Goal: Task Accomplishment & Management: Manage account settings

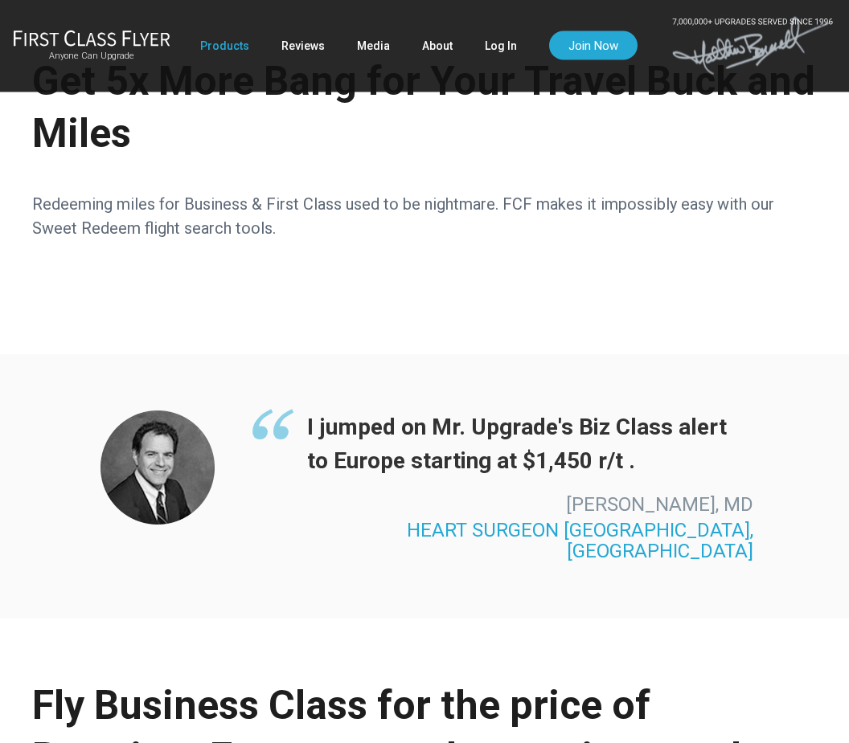
scroll to position [1759, 0]
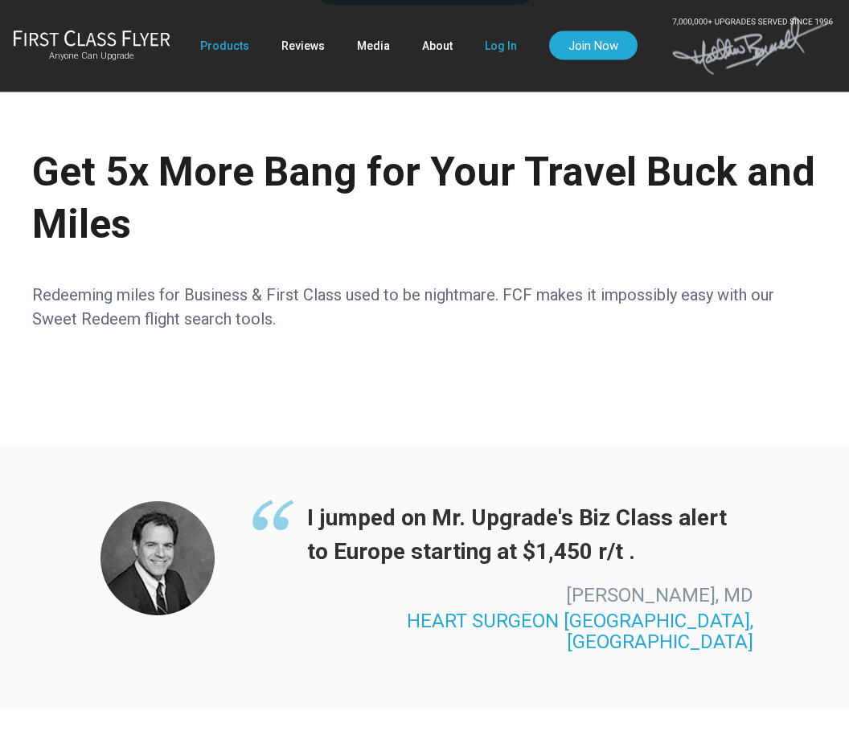
click at [509, 50] on link "Log In" at bounding box center [501, 45] width 32 height 29
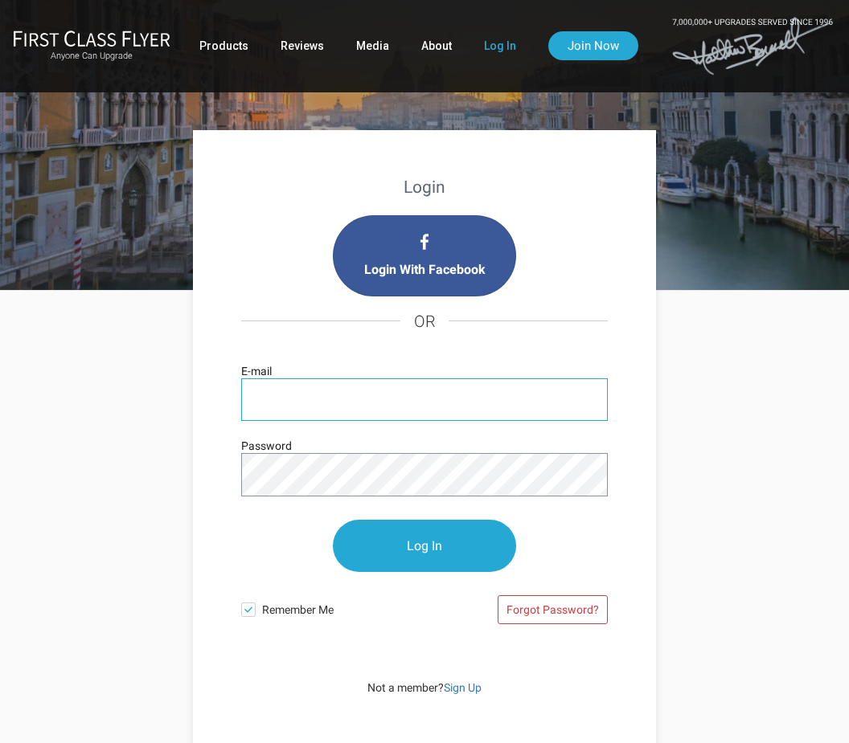
type input "global.nomads@yahoo.com"
click at [424, 547] on input "Log In" at bounding box center [424, 546] width 183 height 52
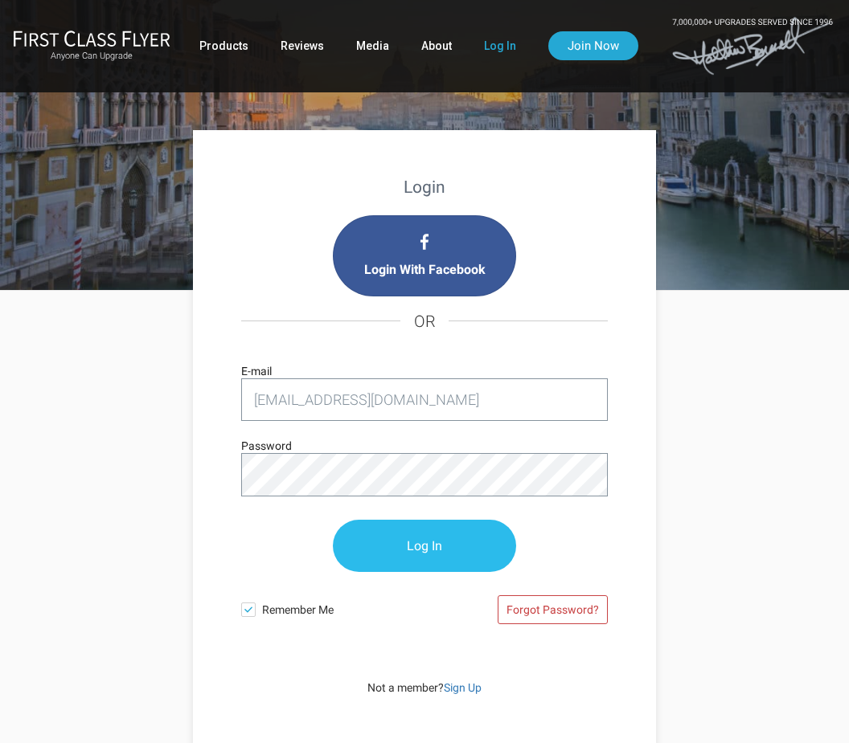
click at [440, 542] on input "Log In" at bounding box center [424, 546] width 183 height 52
click at [457, 556] on input "Log In" at bounding box center [424, 546] width 183 height 52
click at [435, 547] on input "Log In" at bounding box center [424, 546] width 183 height 52
click at [455, 520] on input "Log In" at bounding box center [424, 546] width 183 height 52
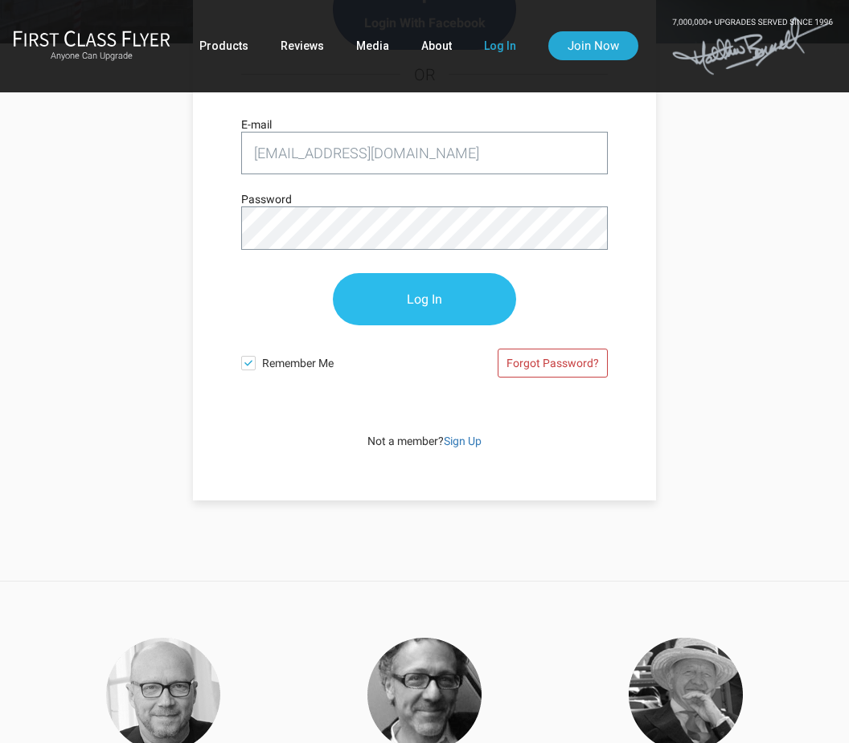
click at [452, 273] on input "Log In" at bounding box center [424, 299] width 183 height 52
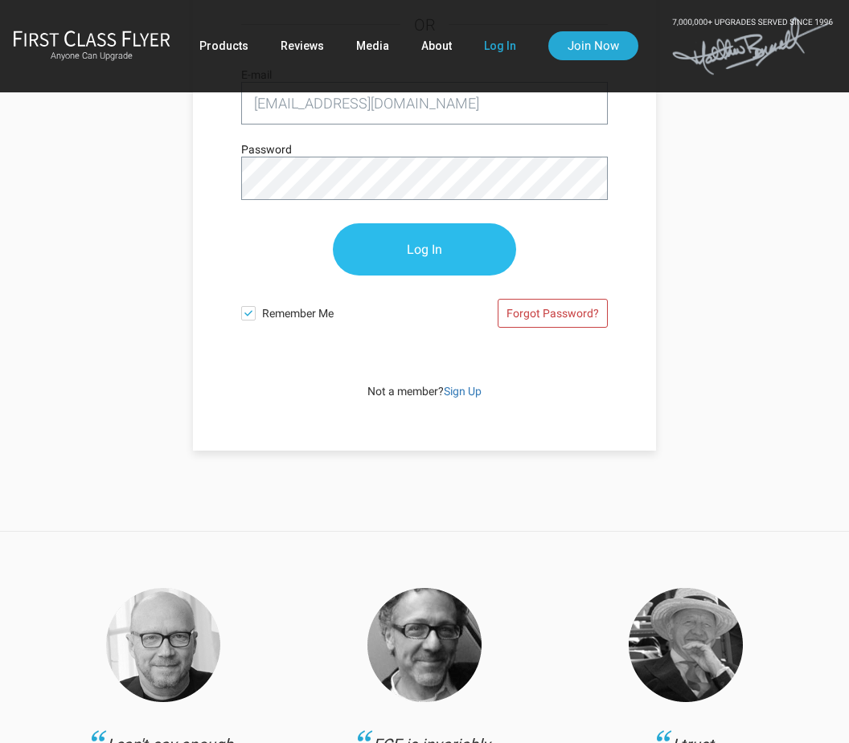
click at [462, 276] on input "Log In" at bounding box center [424, 249] width 183 height 52
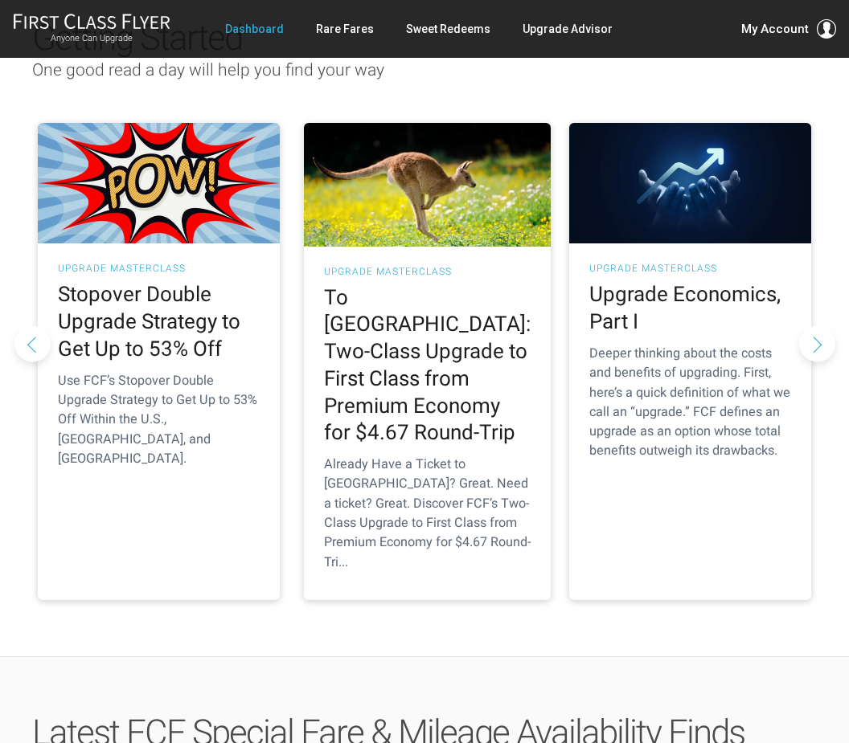
scroll to position [246, 0]
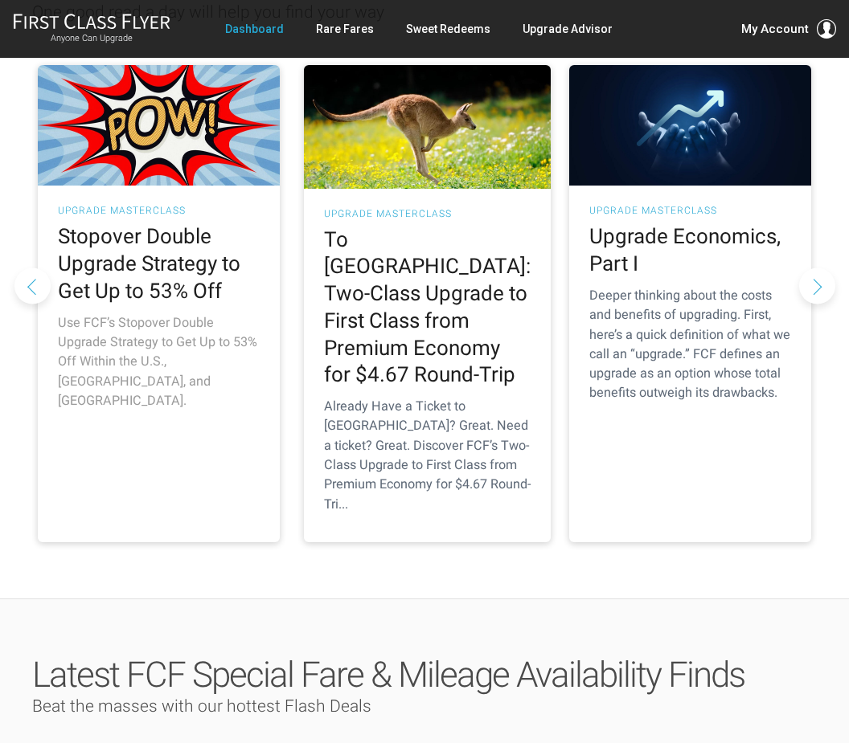
click at [213, 297] on h2 "Stopover Double Upgrade Strategy to Get Up to 53% Off" at bounding box center [159, 263] width 202 height 81
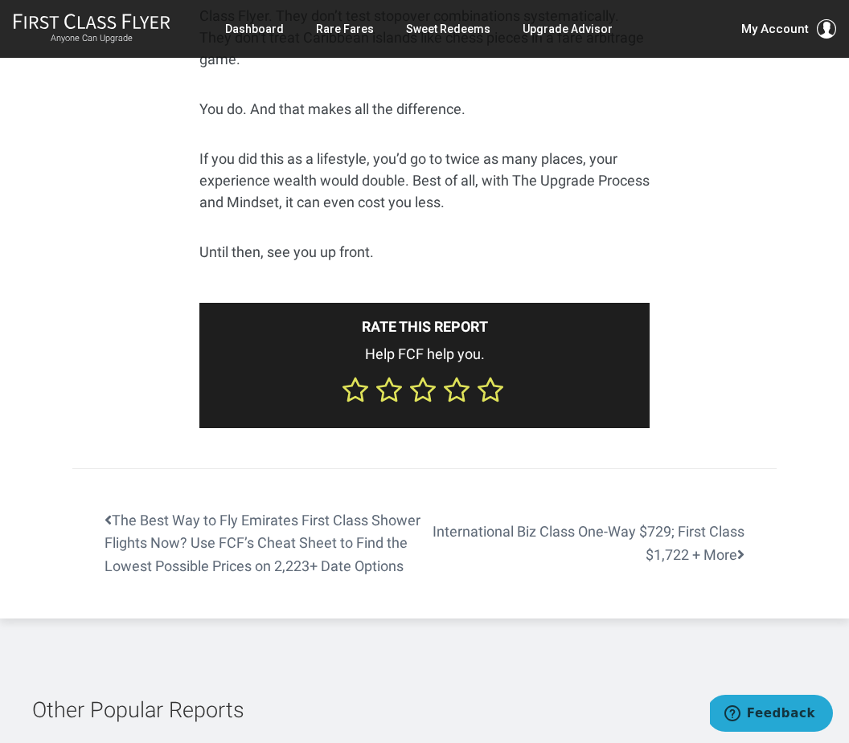
scroll to position [10291, 0]
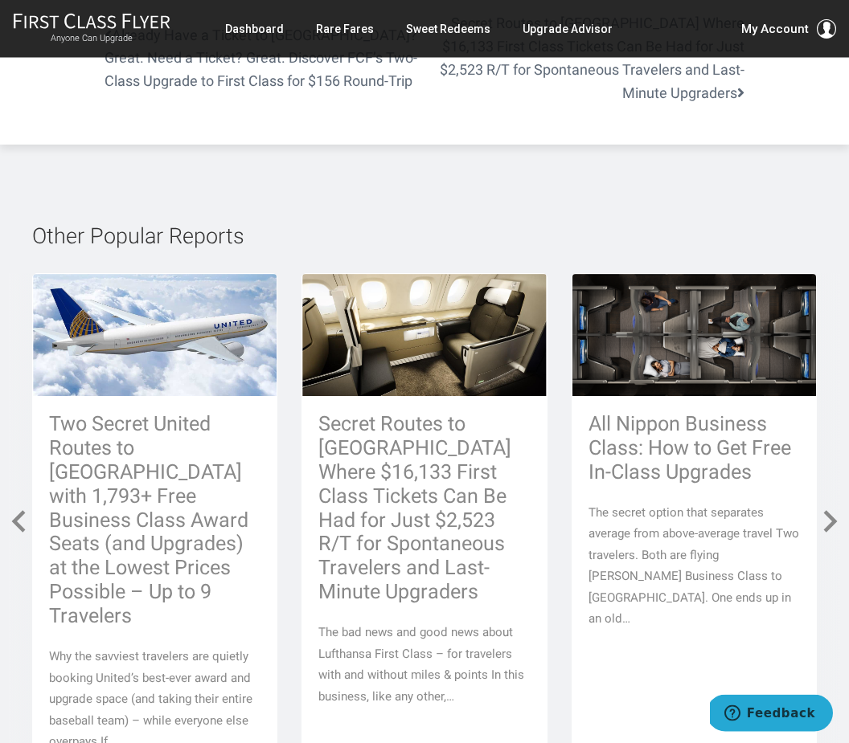
scroll to position [3735, 0]
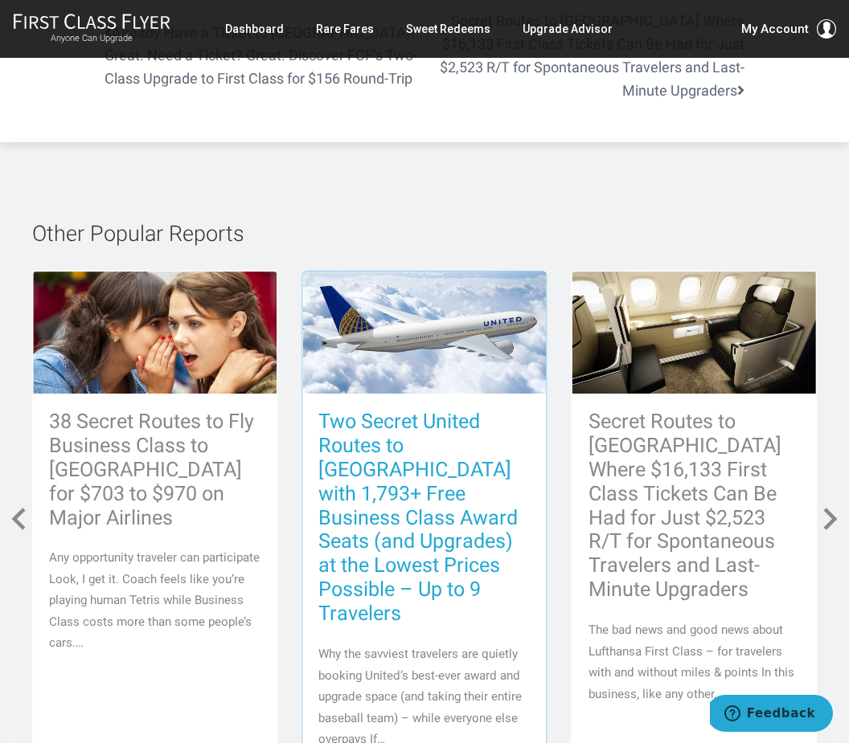
click at [448, 418] on h3 "Two Secret United Routes to Europe with 1,793+ Free Business Class Award Seats …" at bounding box center [423, 518] width 211 height 216
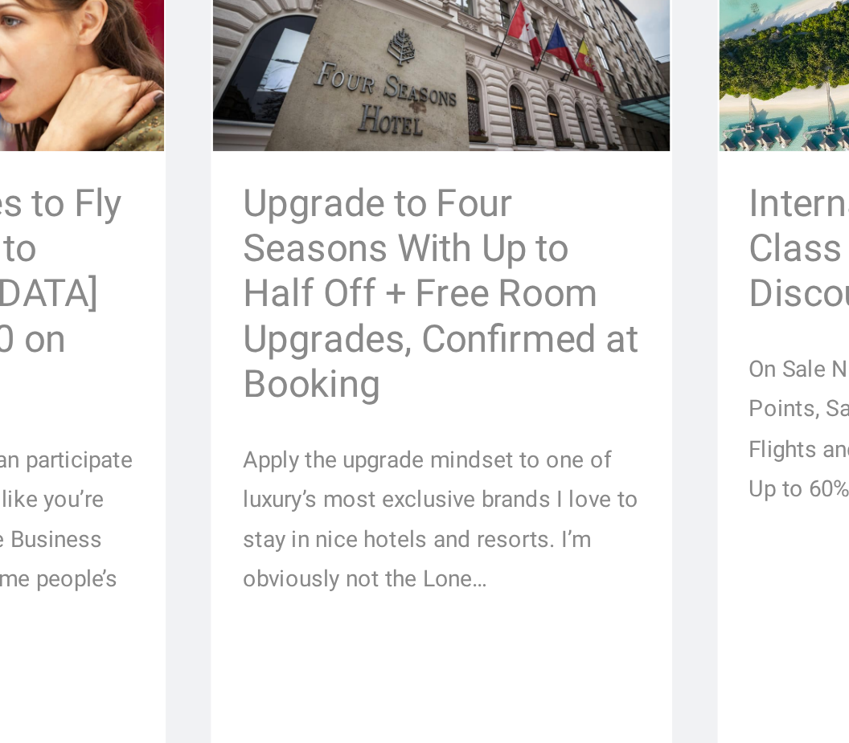
scroll to position [5389, 0]
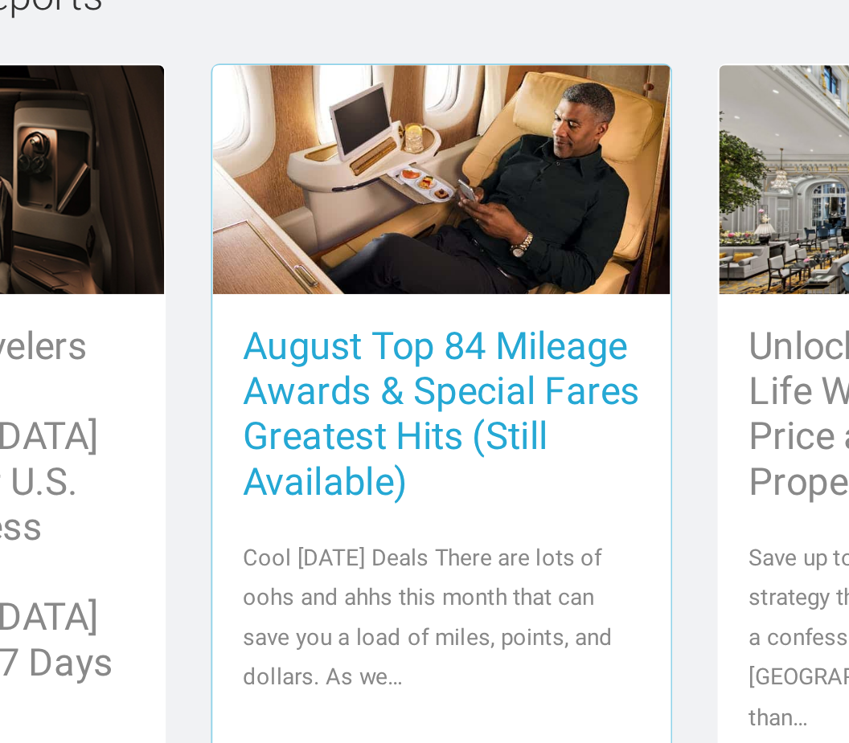
click at [318, 386] on h3 "August Top 84 Mileage Awards & Special Fares Greatest Hits (Still Available)" at bounding box center [423, 434] width 211 height 96
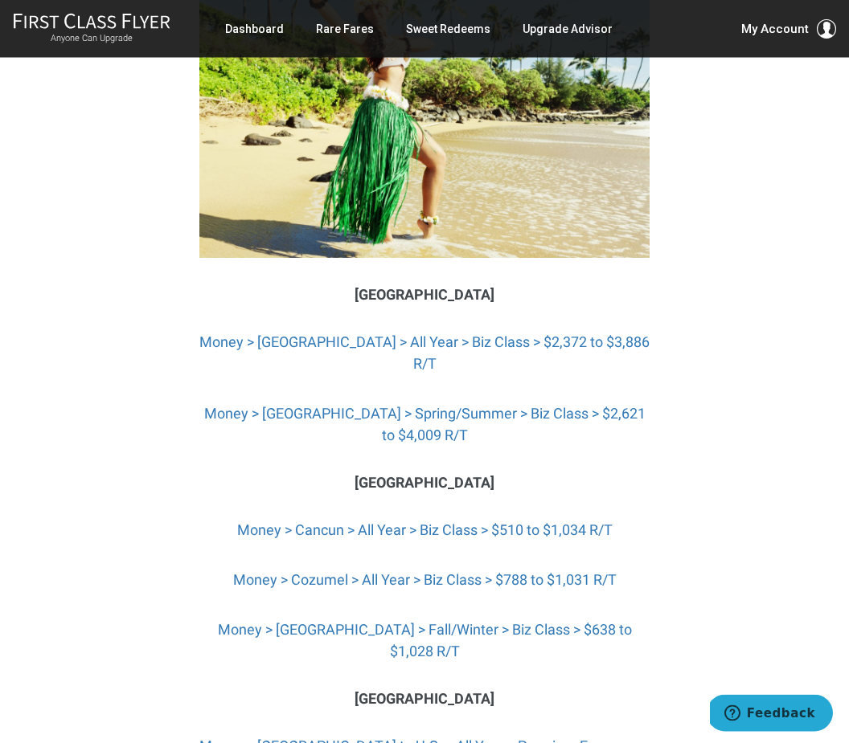
scroll to position [6382, 0]
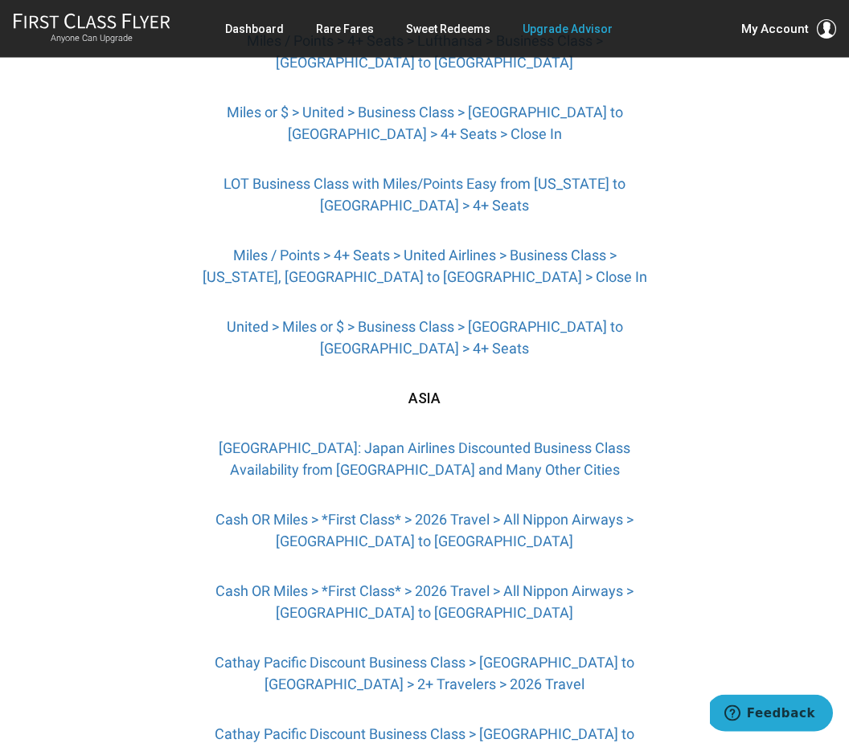
scroll to position [2315, 0]
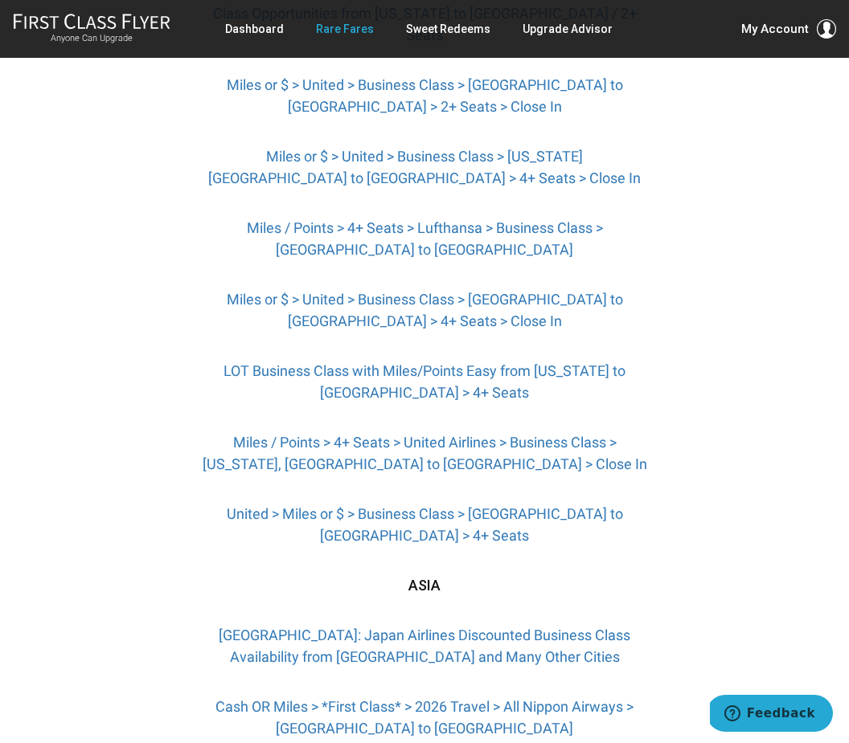
click at [345, 29] on link "Rare Fares" at bounding box center [345, 28] width 58 height 29
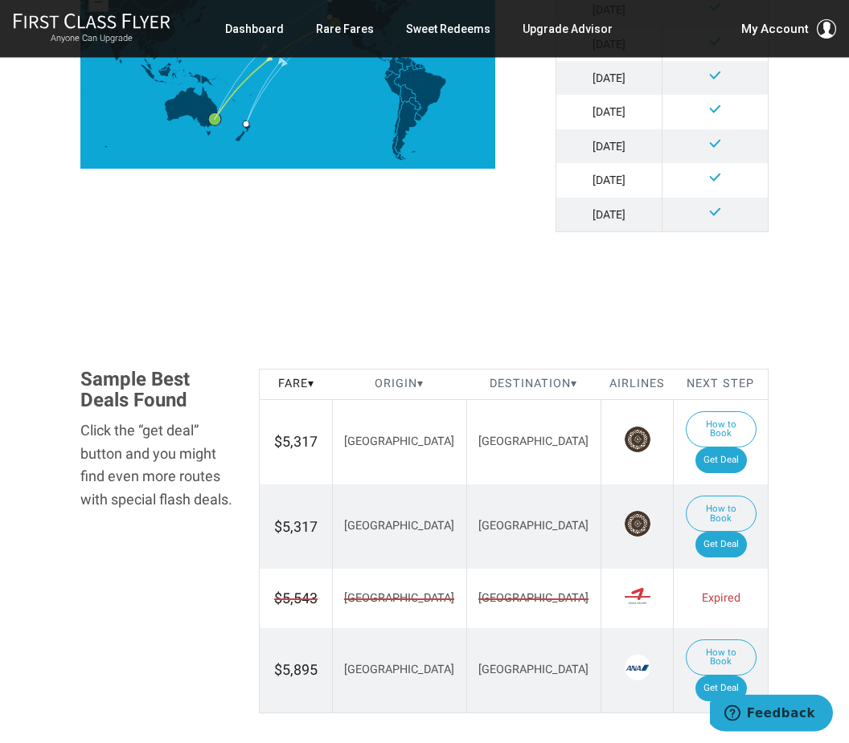
scroll to position [735, 0]
click at [624, 427] on img at bounding box center [637, 440] width 26 height 26
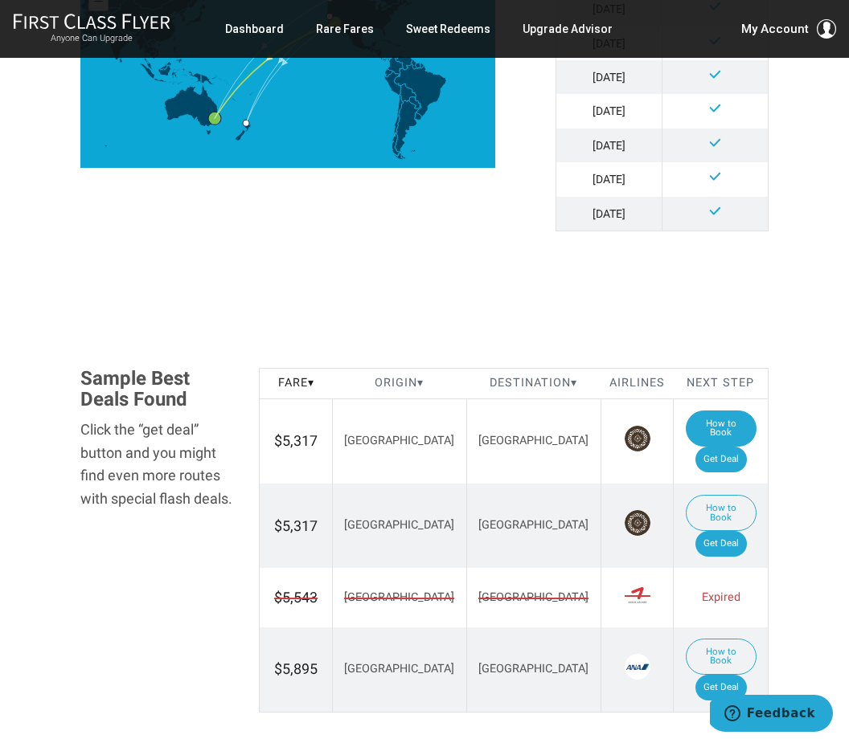
click at [686, 411] on button "How to Book" at bounding box center [721, 429] width 71 height 36
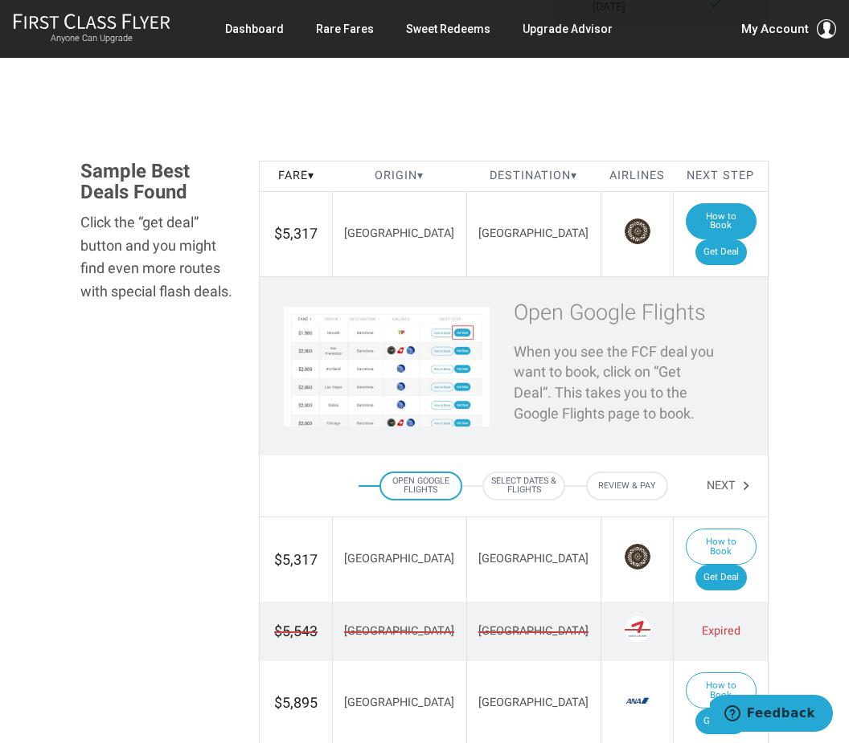
scroll to position [942, 0]
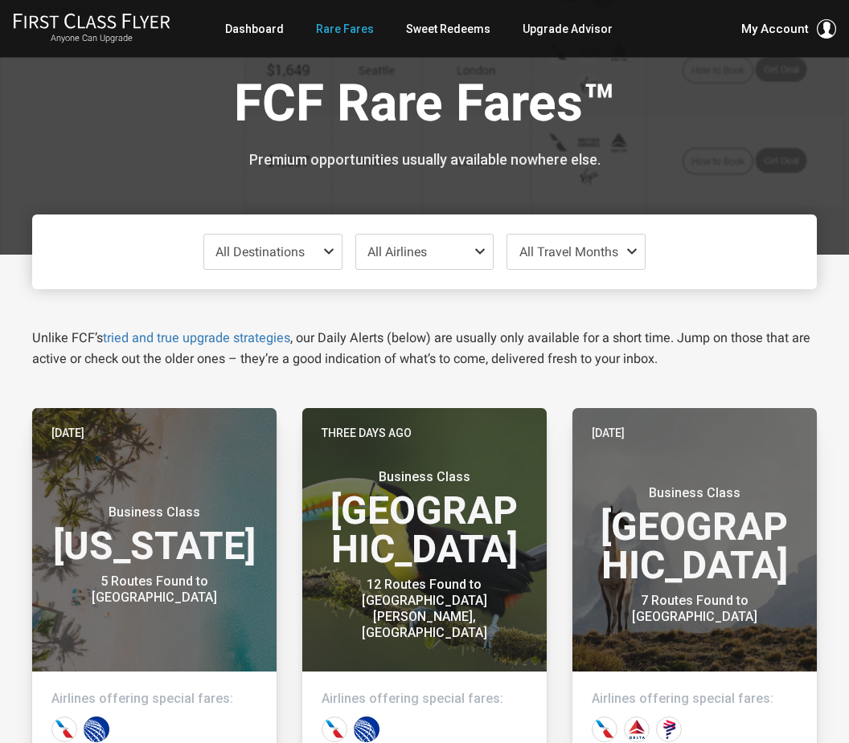
scroll to position [11, 0]
click at [482, 248] on span at bounding box center [482, 251] width 19 height 13
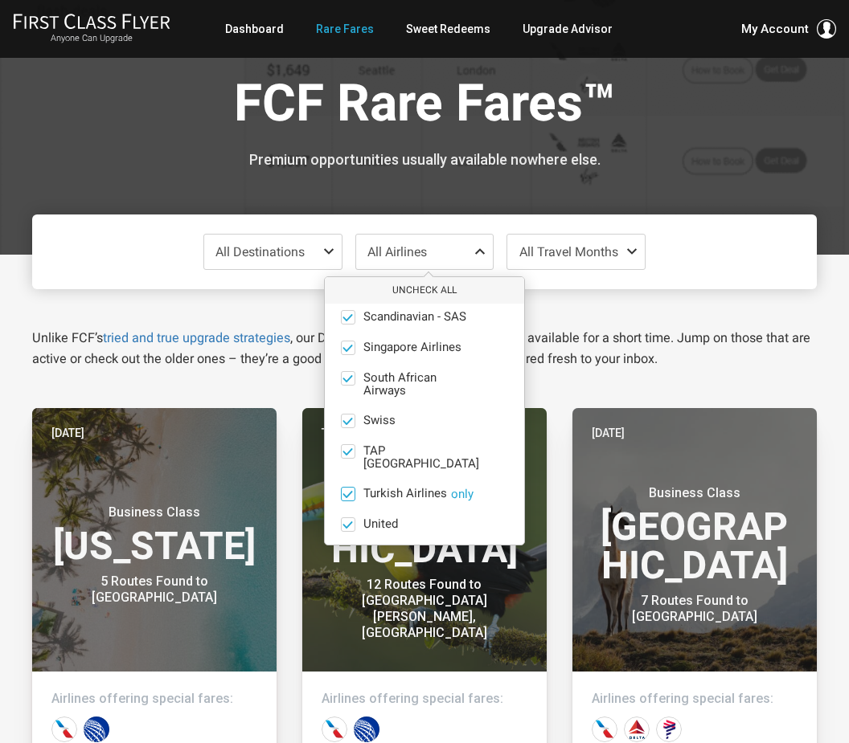
click at [0, 0] on input "Turkish Airlines only" at bounding box center [0, 0] width 0 height 0
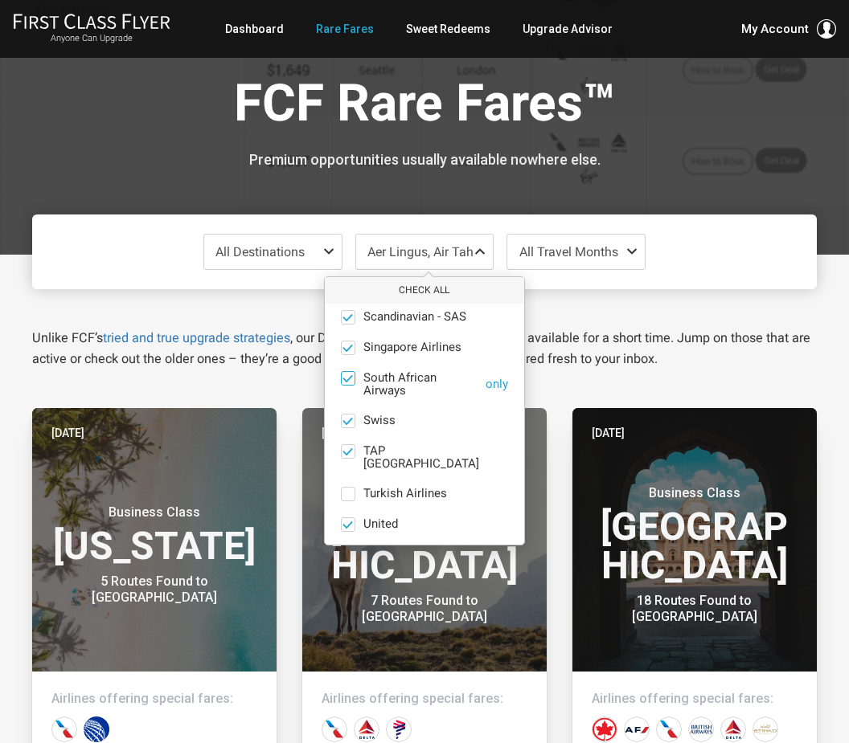
click at [348, 372] on span at bounding box center [348, 378] width 12 height 12
click at [0, 0] on input "South African Airways only" at bounding box center [0, 0] width 0 height 0
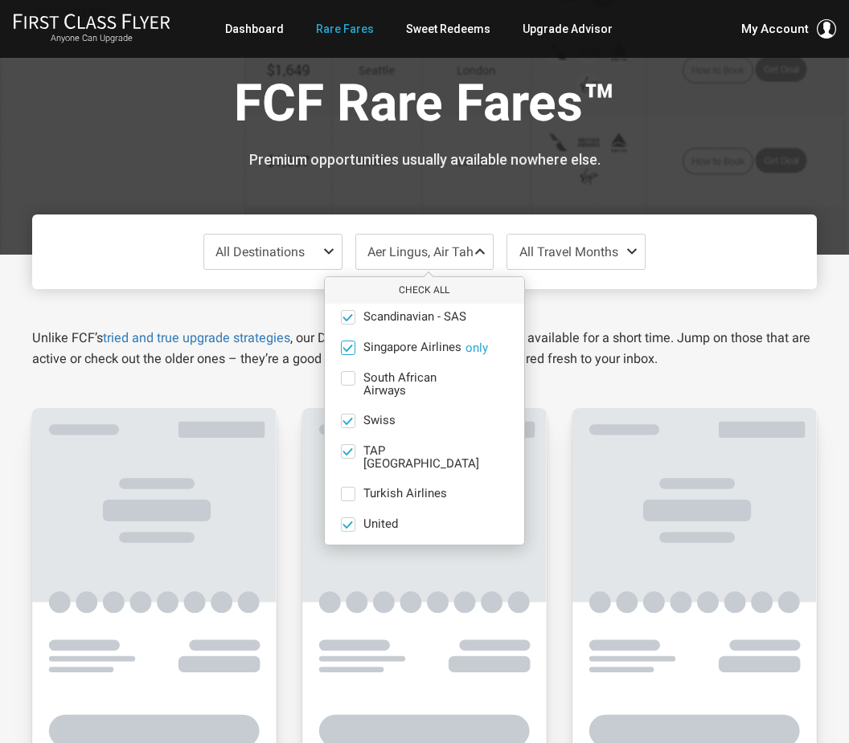
click at [347, 342] on span at bounding box center [348, 348] width 12 height 12
click at [0, 0] on input "Singapore Airlines only" at bounding box center [0, 0] width 0 height 0
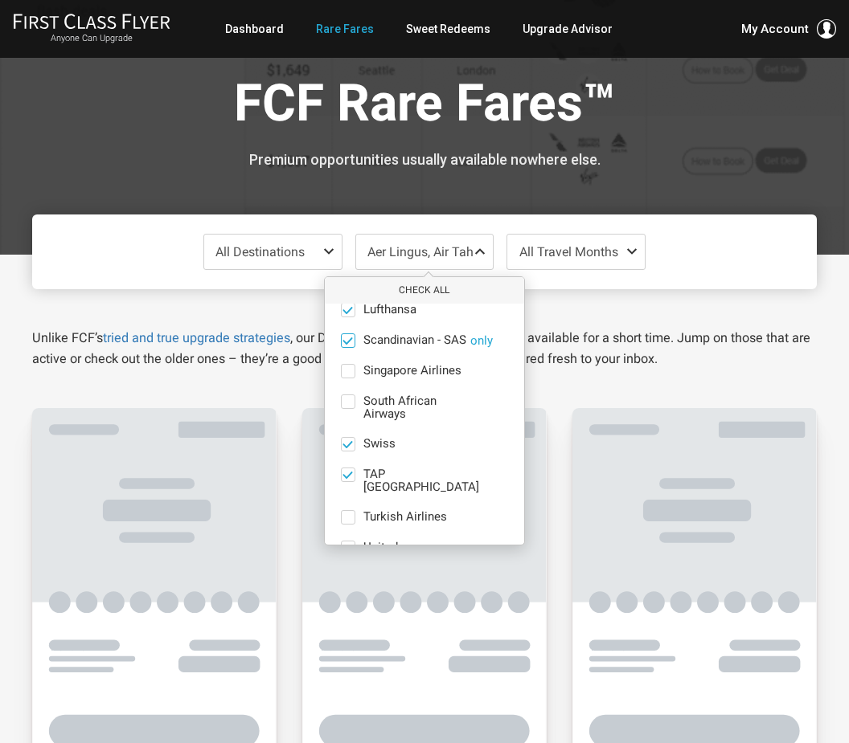
scroll to position [339, 0]
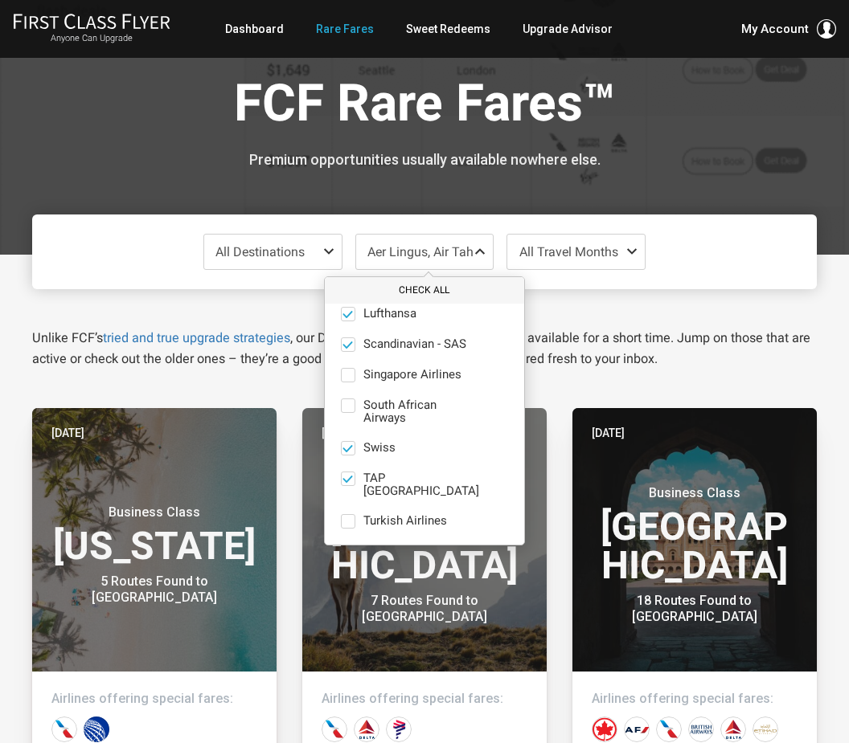
click at [424, 285] on button "Check All" at bounding box center [424, 290] width 199 height 27
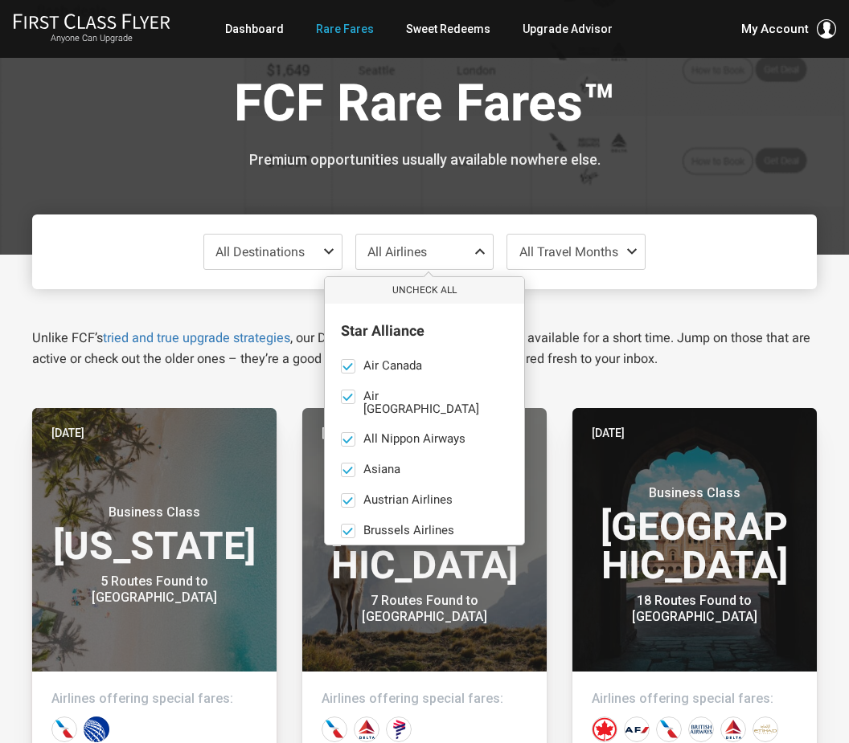
scroll to position [0, 0]
click at [637, 252] on span at bounding box center [634, 251] width 19 height 13
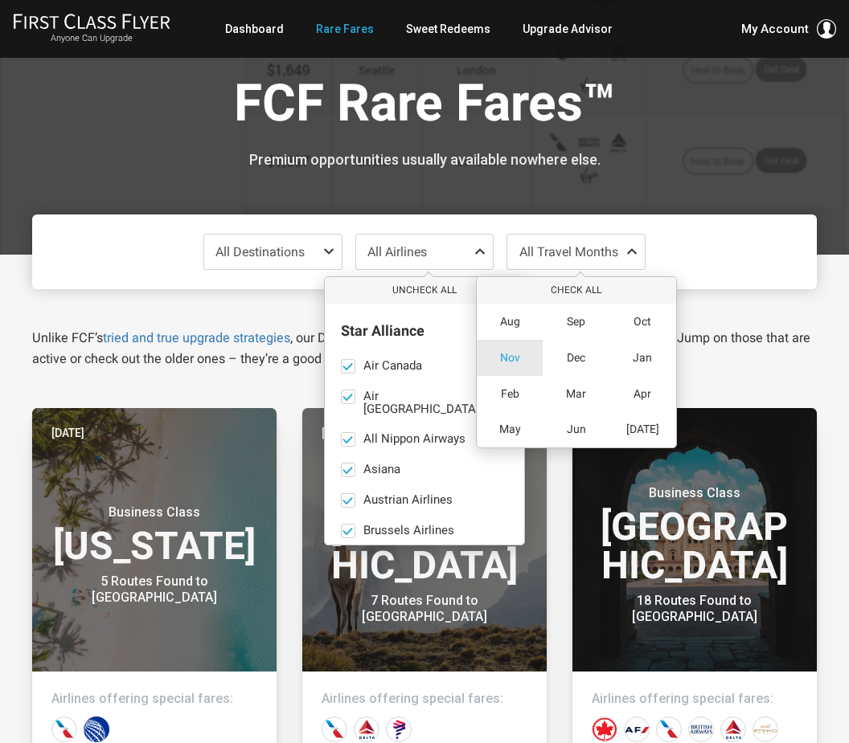
click at [503, 353] on span "Nov" at bounding box center [510, 358] width 20 height 14
click at [637, 184] on div at bounding box center [424, 122] width 849 height 266
click at [479, 249] on span at bounding box center [482, 251] width 19 height 13
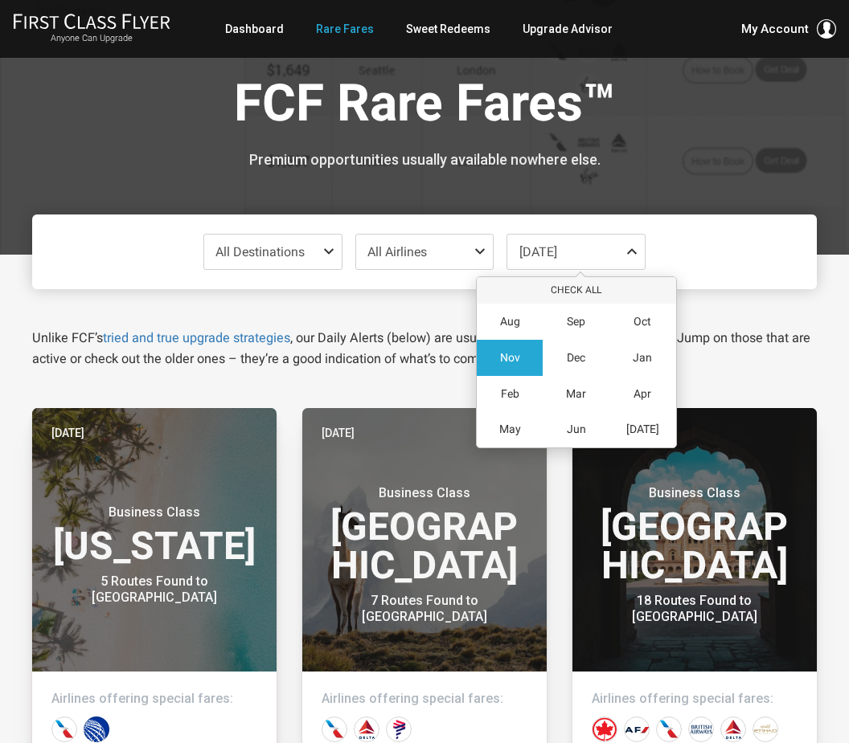
click at [632, 256] on span at bounding box center [634, 251] width 19 height 13
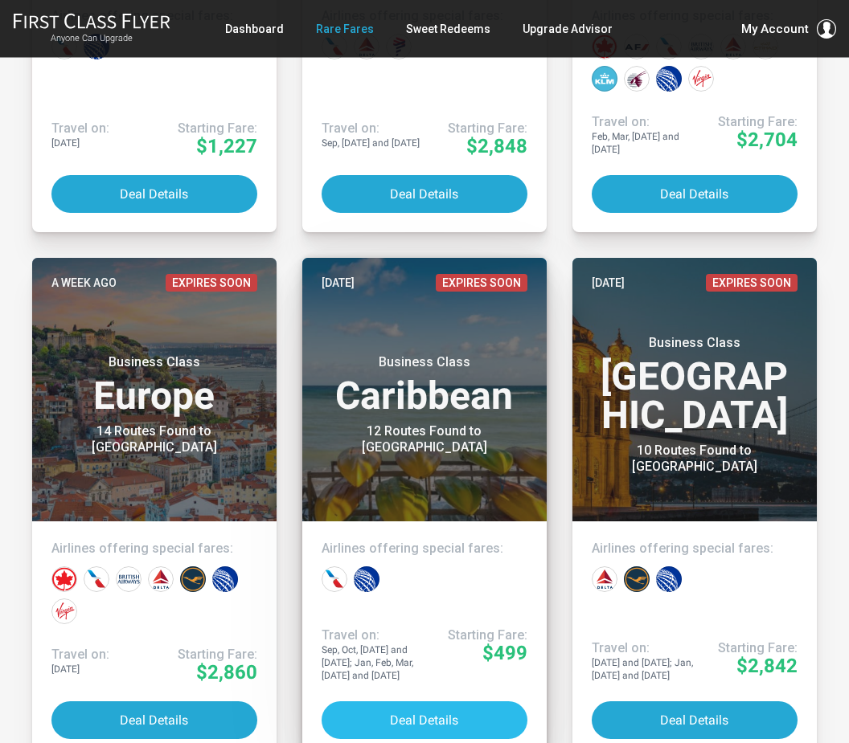
scroll to position [694, 0]
click at [428, 719] on button "Deal Details" at bounding box center [424, 721] width 206 height 38
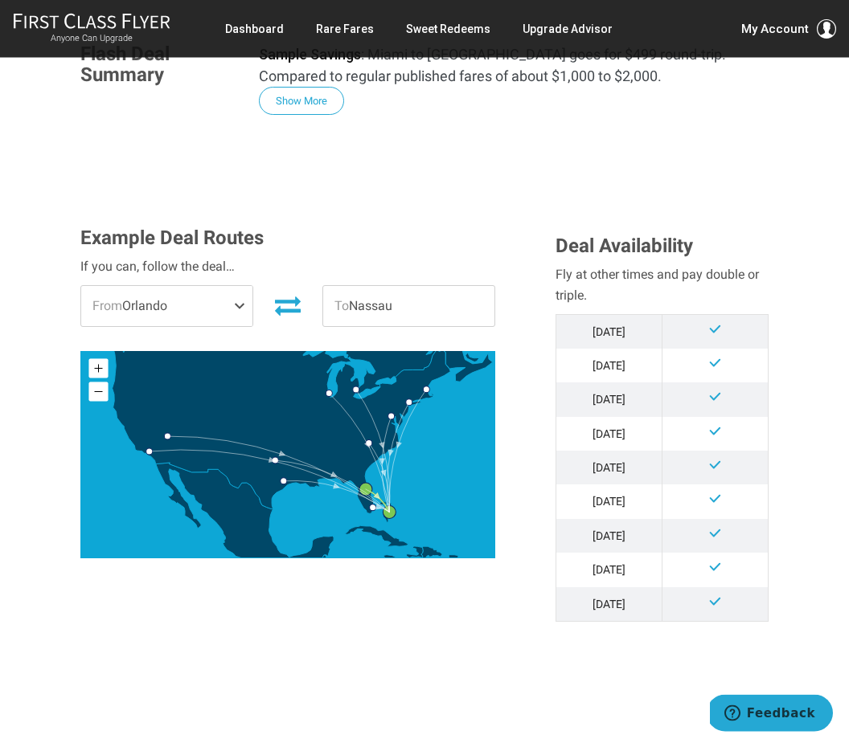
scroll to position [391, 0]
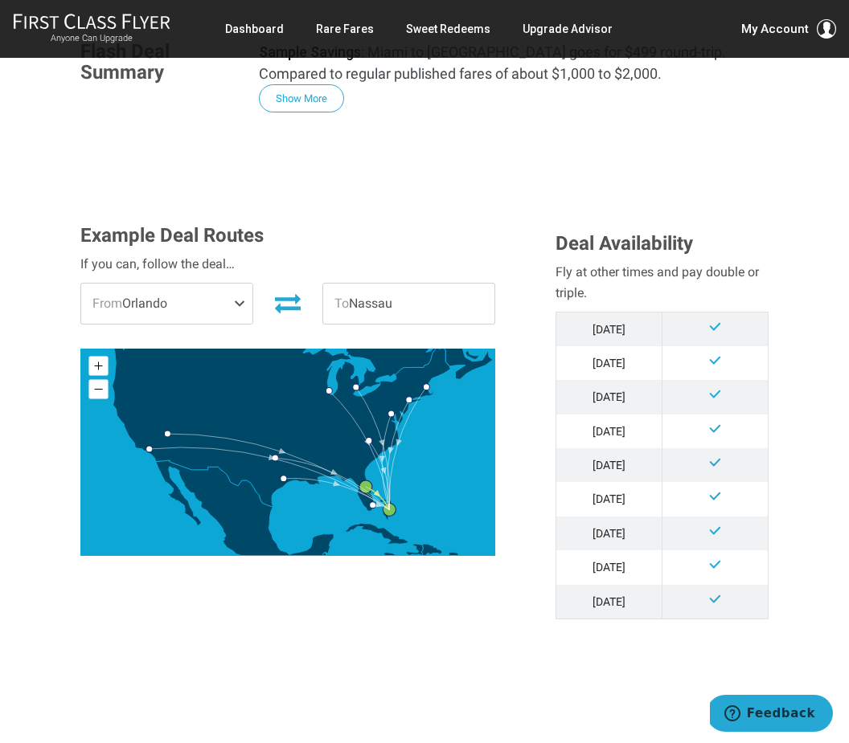
click at [244, 302] on span at bounding box center [242, 304] width 19 height 40
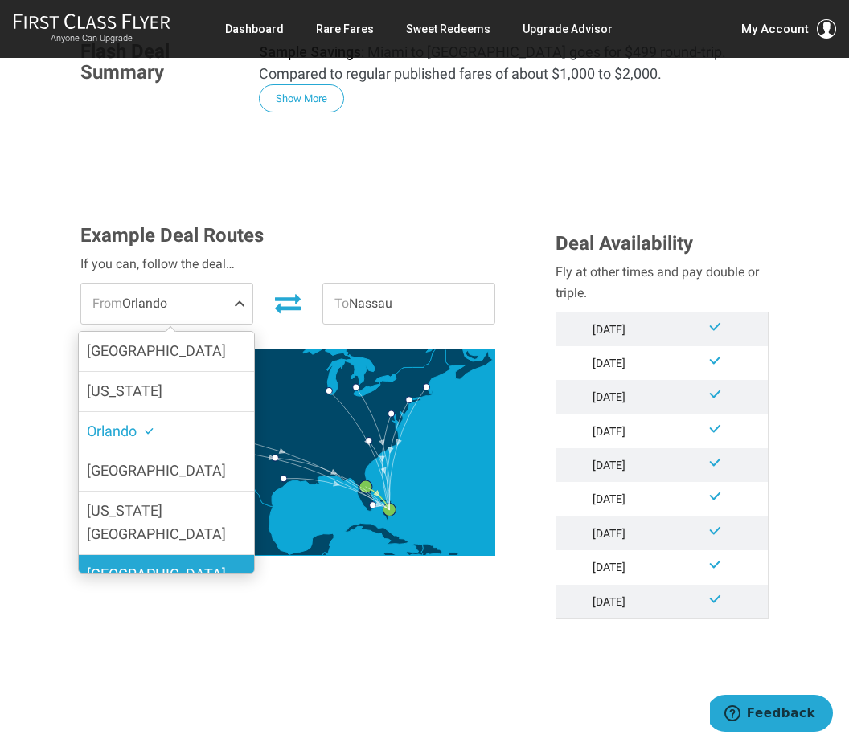
click at [191, 555] on label "Chicago" at bounding box center [166, 574] width 175 height 39
click at [0, 0] on input "Chicago" at bounding box center [0, 0] width 0 height 0
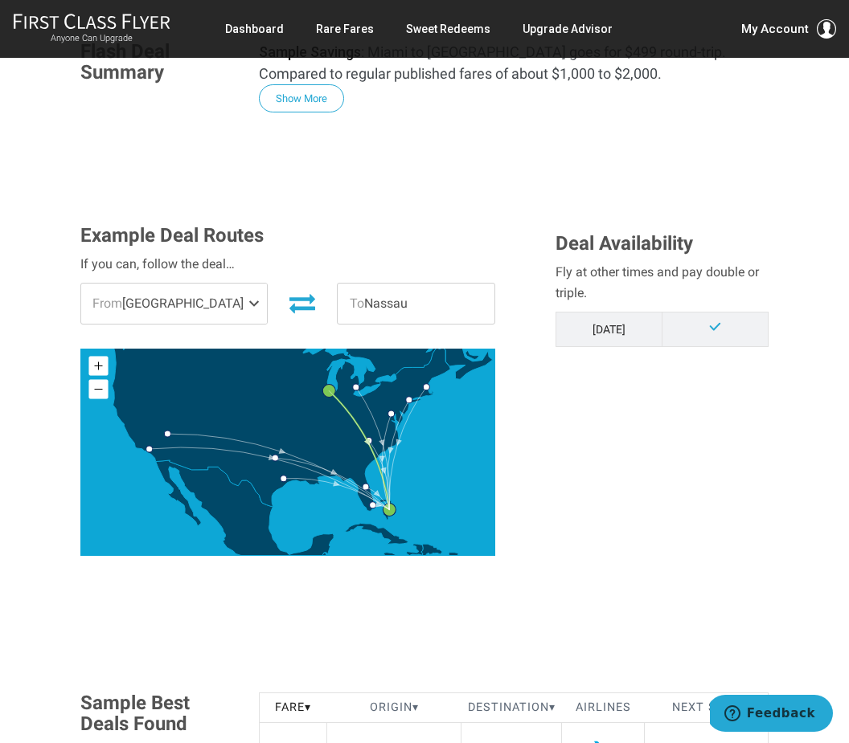
click at [406, 307] on span "To Nassau" at bounding box center [416, 304] width 156 height 40
click at [387, 306] on span "To Nassau" at bounding box center [416, 304] width 156 height 40
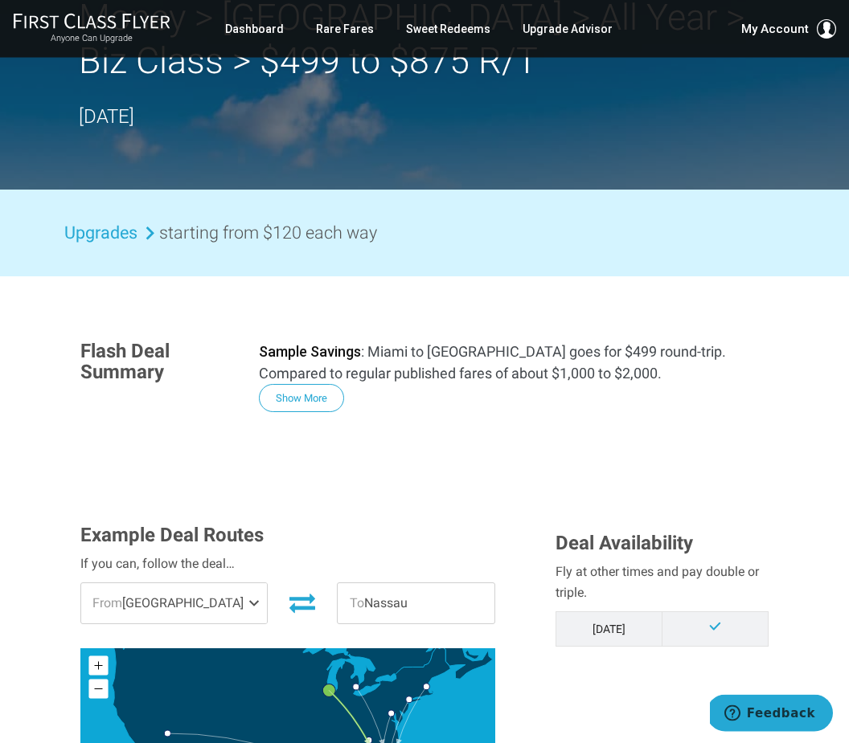
scroll to position [0, 0]
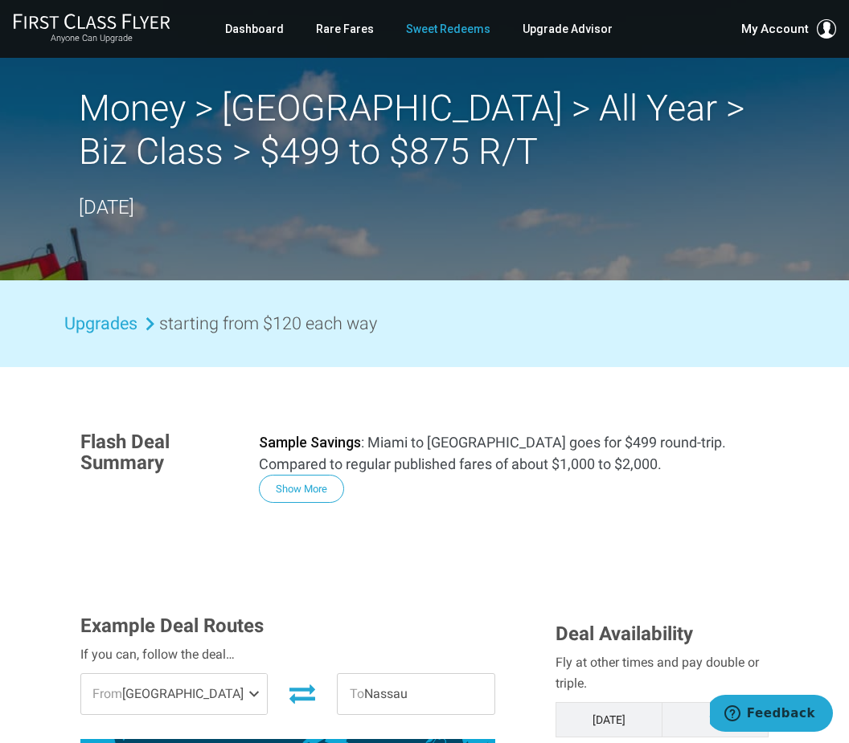
click at [440, 29] on link "Sweet Redeems" at bounding box center [448, 28] width 84 height 29
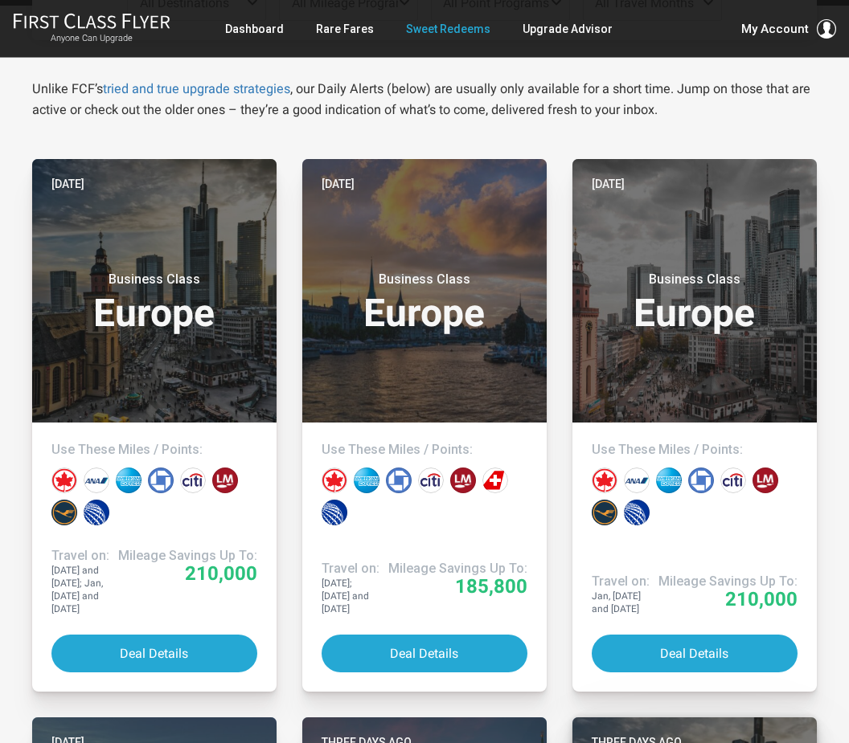
scroll to position [265, 0]
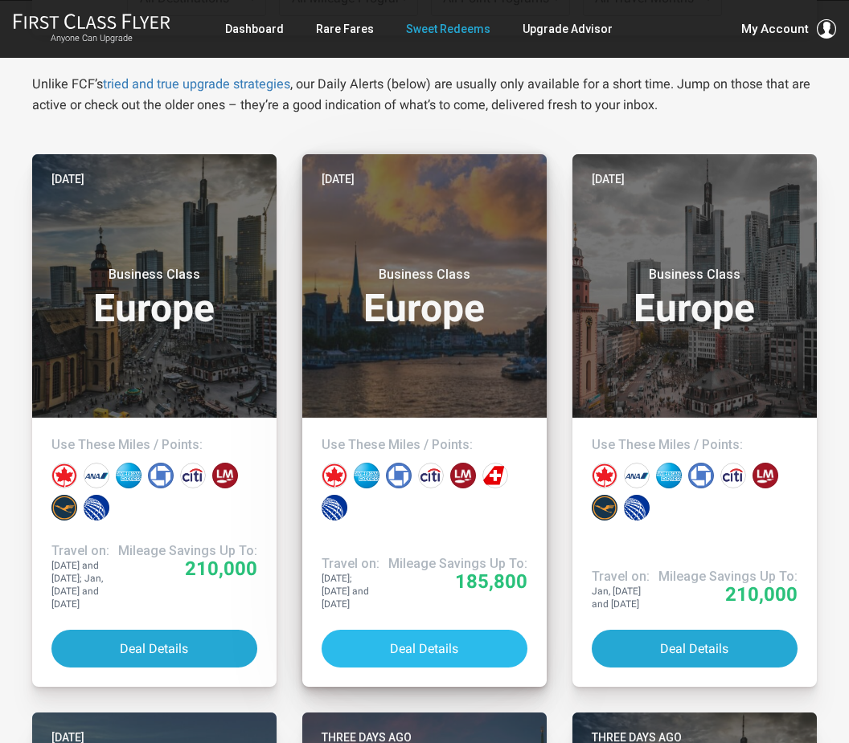
click at [438, 641] on button "Deal Details" at bounding box center [424, 649] width 206 height 38
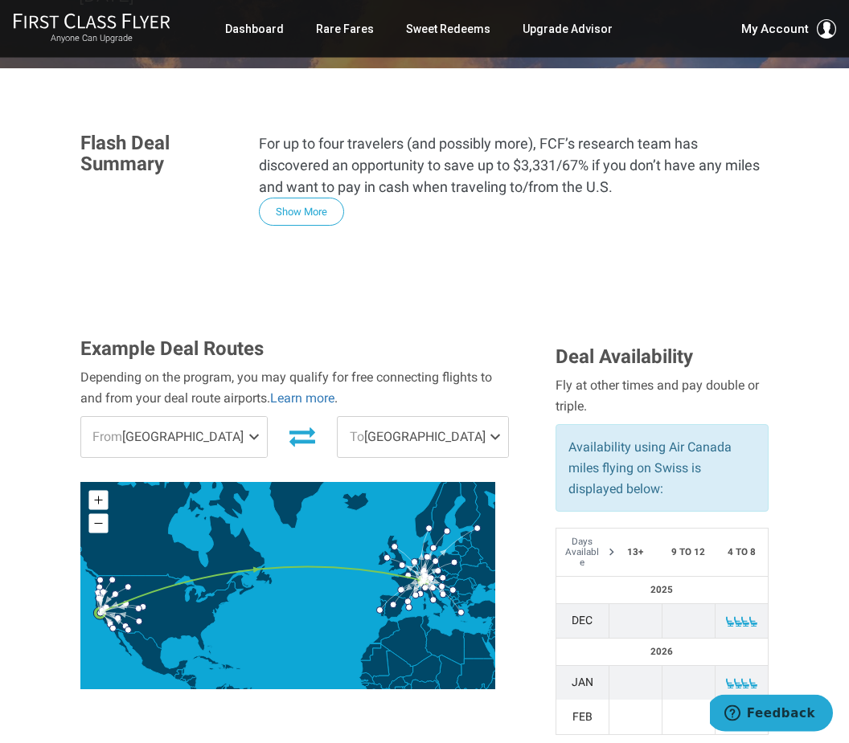
scroll to position [260, 0]
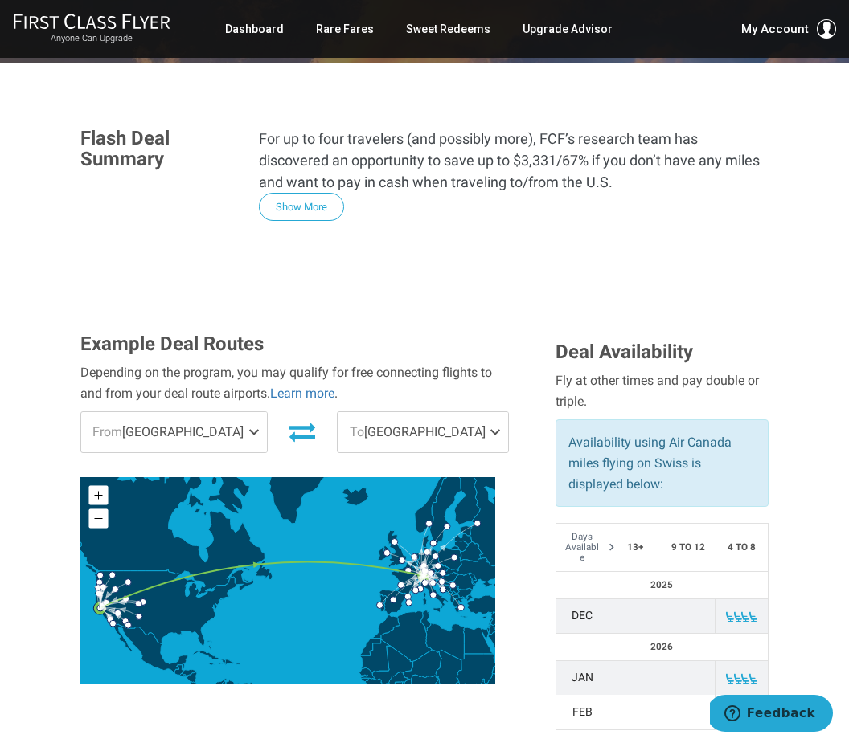
click at [289, 419] on icon at bounding box center [302, 432] width 26 height 26
click at [248, 412] on span at bounding box center [257, 432] width 19 height 40
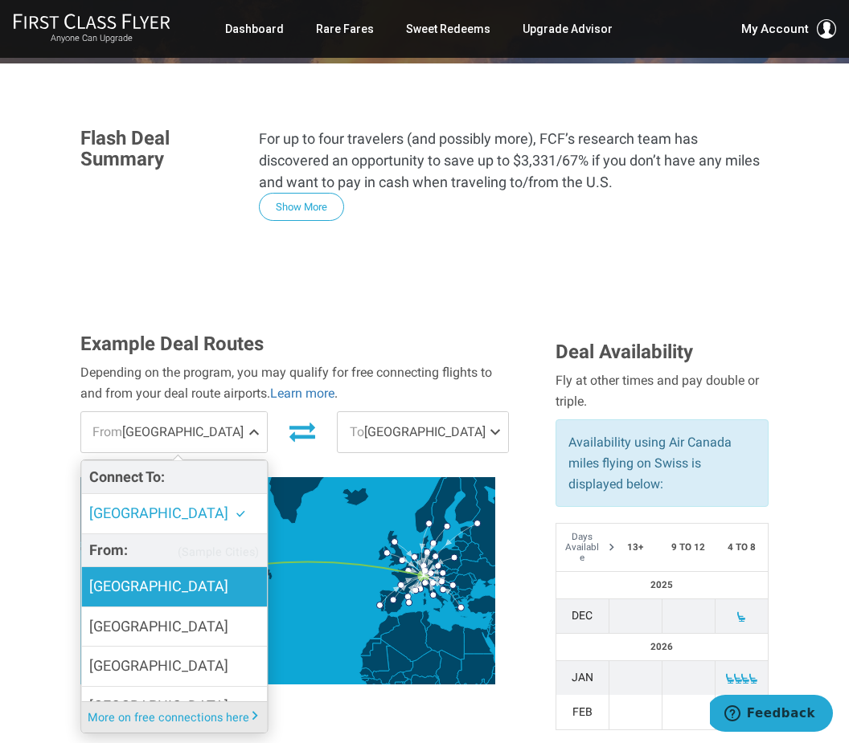
click at [200, 567] on label "Amsterdam" at bounding box center [174, 586] width 186 height 39
click at [0, 0] on input "Amsterdam" at bounding box center [0, 0] width 0 height 0
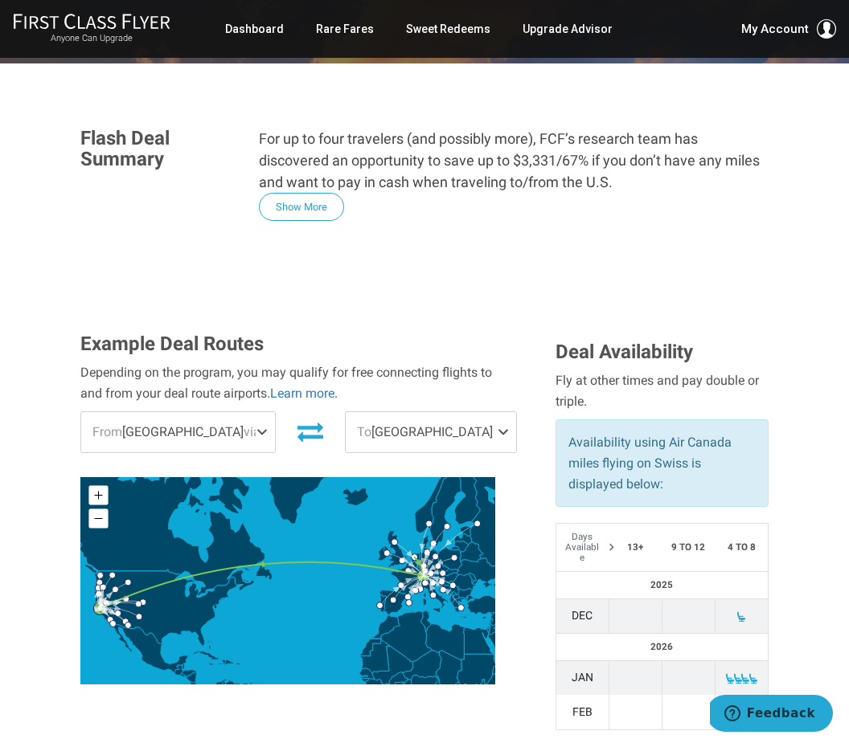
click at [261, 412] on span at bounding box center [265, 432] width 19 height 40
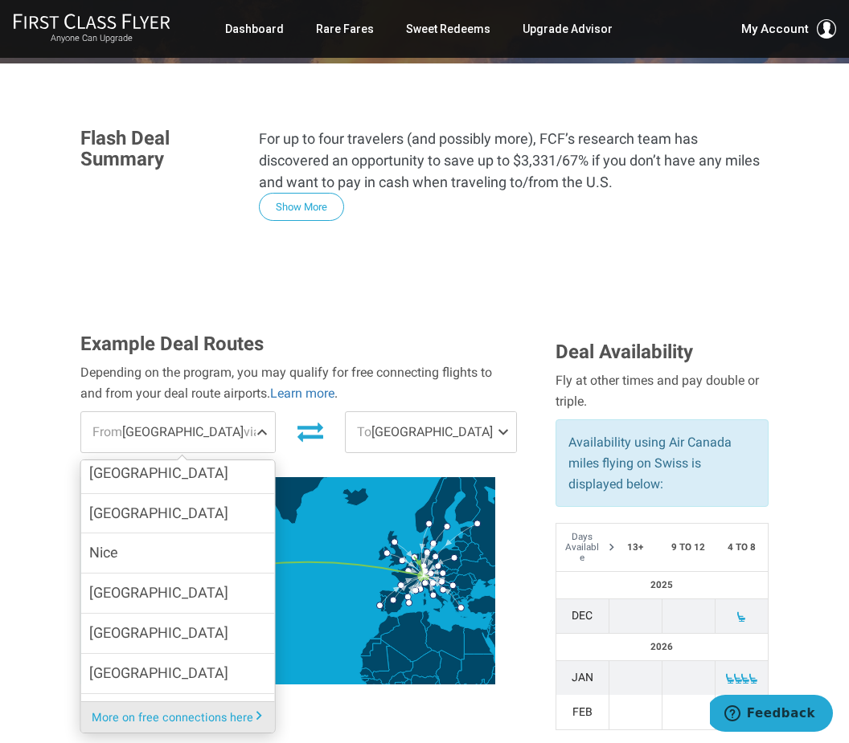
click at [217, 494] on label "Munich" at bounding box center [178, 513] width 194 height 39
click at [0, 0] on input "Munich" at bounding box center [0, 0] width 0 height 0
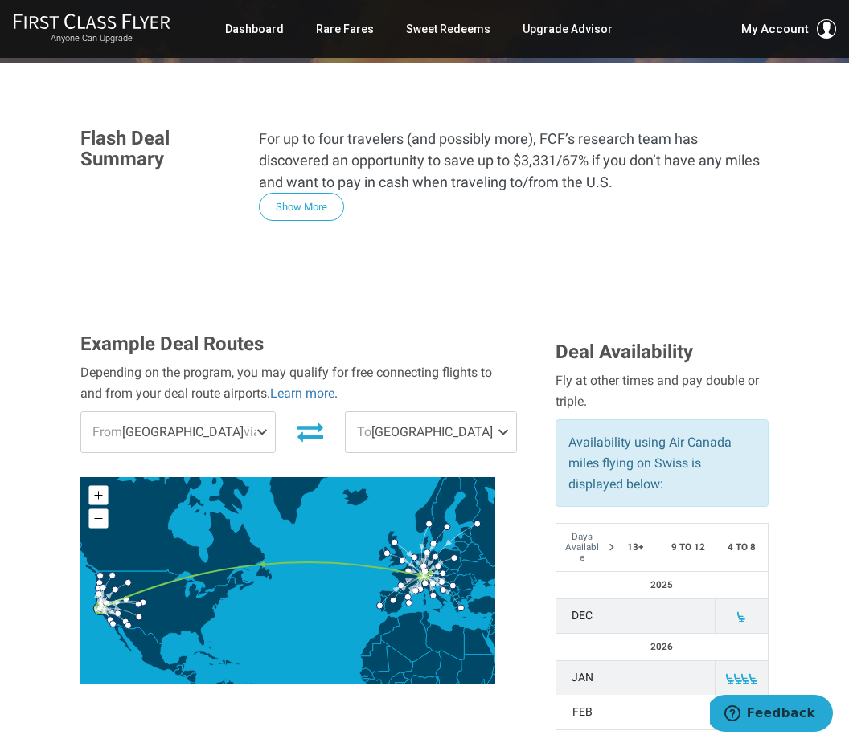
scroll to position [780, 0]
click at [256, 412] on span at bounding box center [265, 432] width 19 height 40
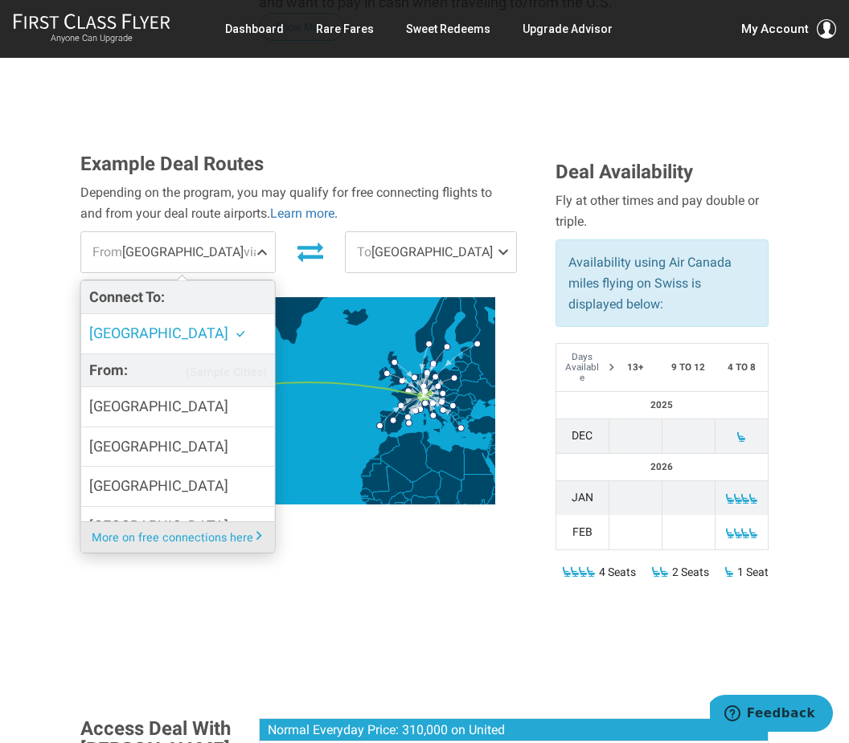
scroll to position [0, 0]
click at [113, 325] on span "Zurich" at bounding box center [158, 333] width 139 height 17
click at [0, 0] on input "Zurich" at bounding box center [0, 0] width 0 height 0
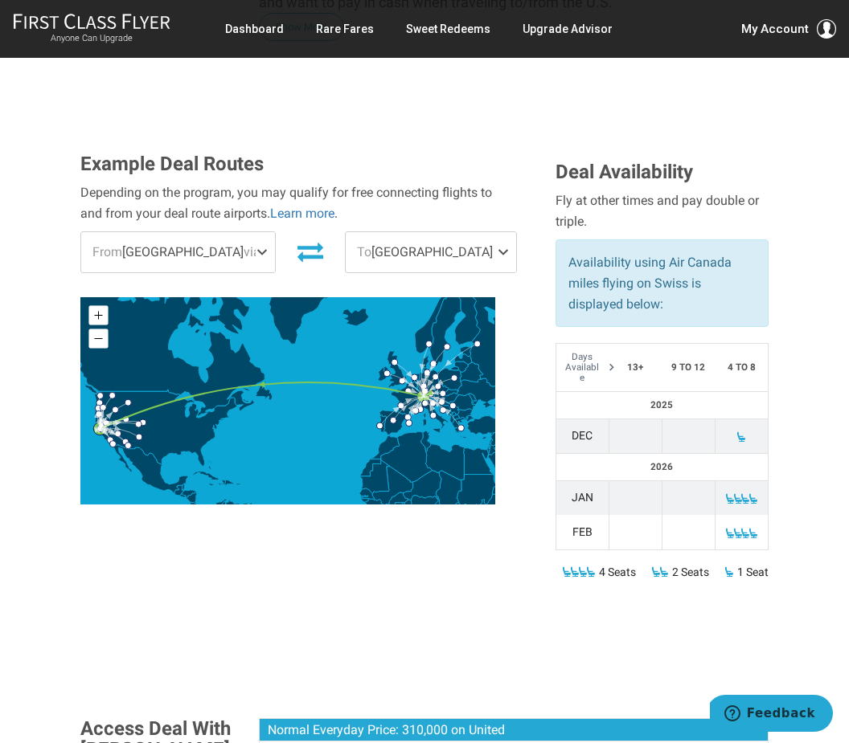
click at [256, 232] on span at bounding box center [265, 252] width 19 height 40
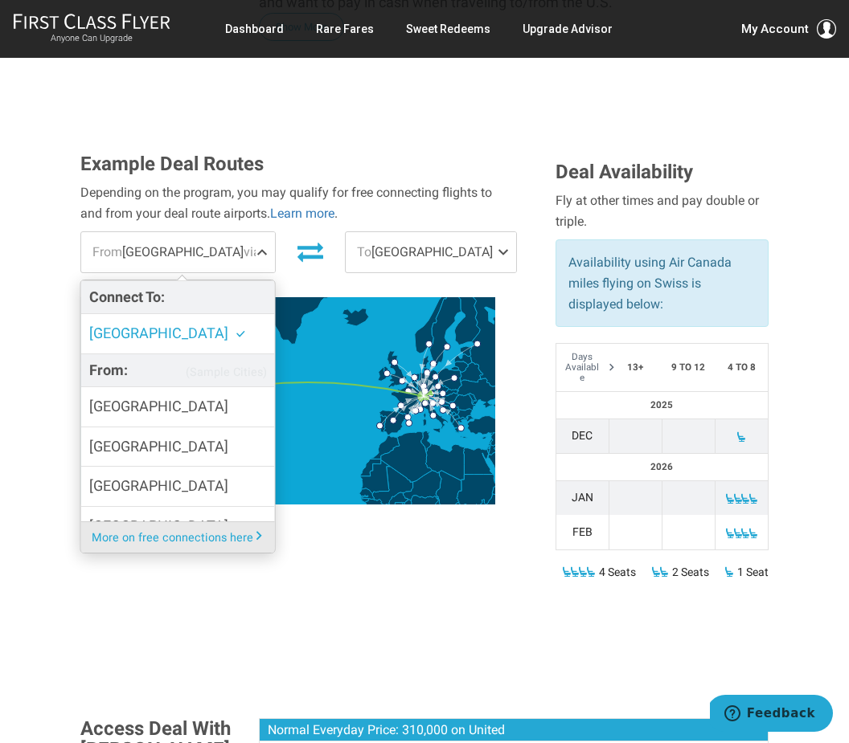
click at [107, 325] on span "Zurich" at bounding box center [158, 333] width 139 height 17
click at [0, 0] on input "Zurich" at bounding box center [0, 0] width 0 height 0
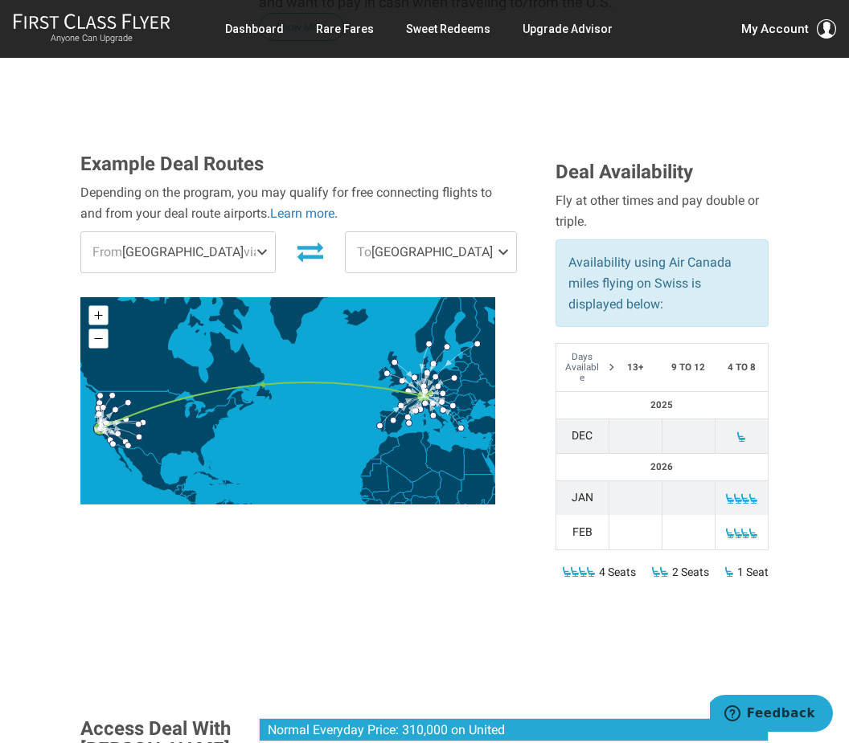
click at [497, 232] on span at bounding box center [506, 252] width 19 height 40
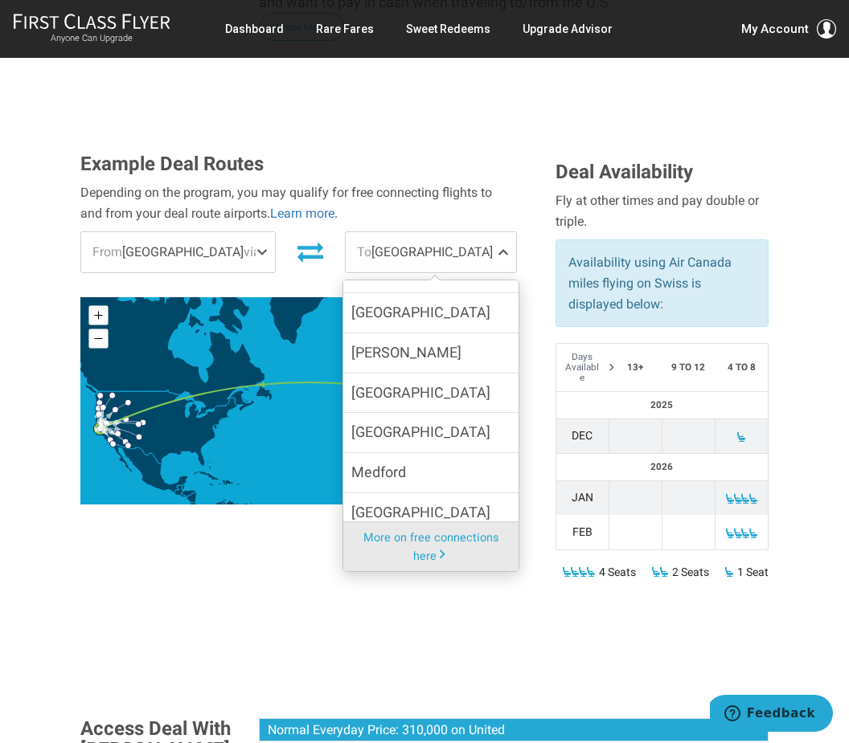
scroll to position [246, 0]
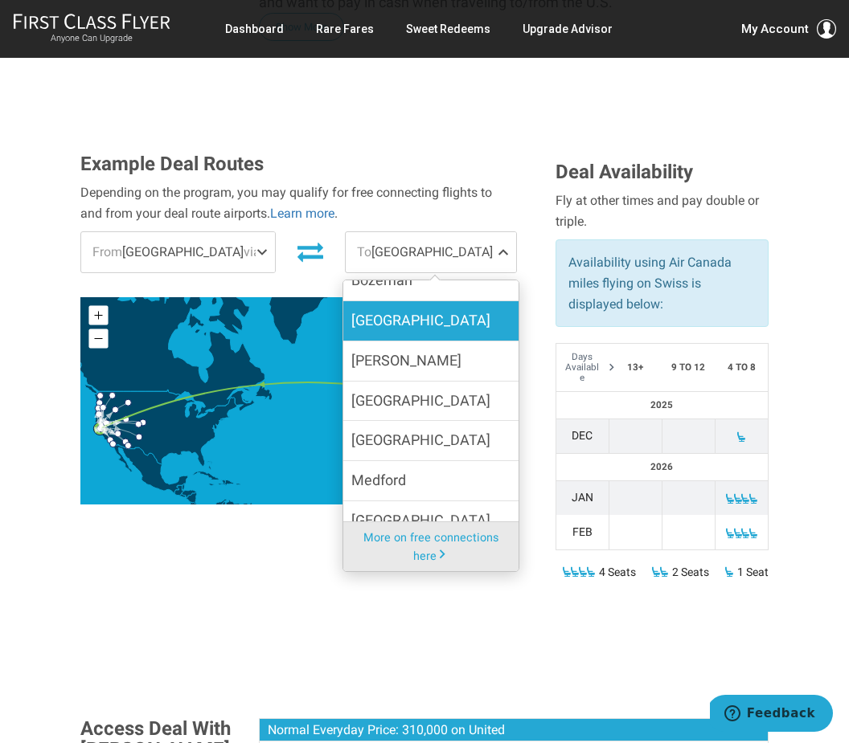
click at [370, 309] on span "Denver" at bounding box center [420, 320] width 139 height 23
click at [0, 0] on input "Denver" at bounding box center [0, 0] width 0 height 0
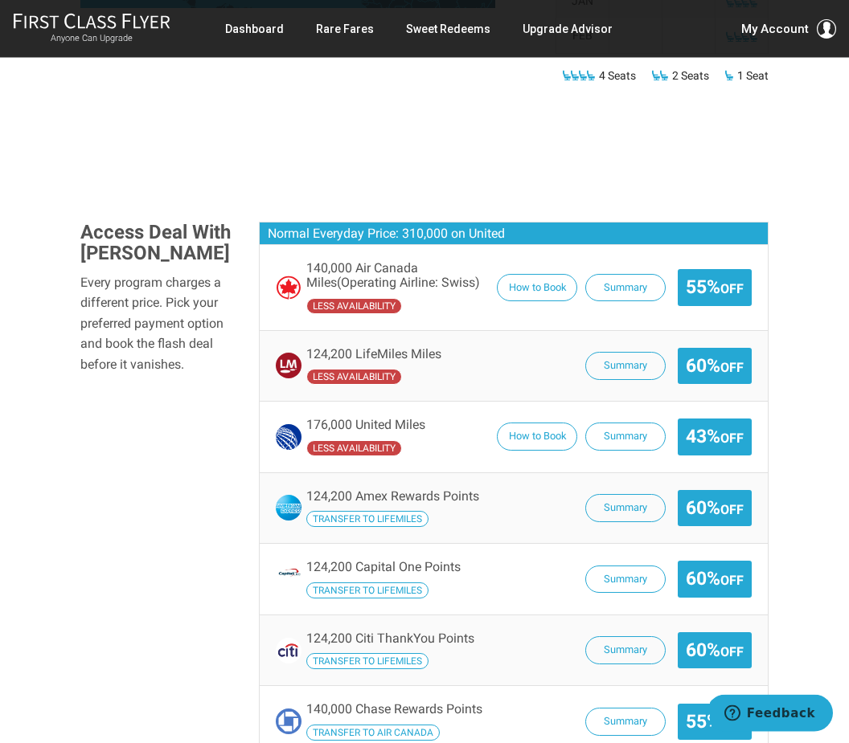
scroll to position [944, 0]
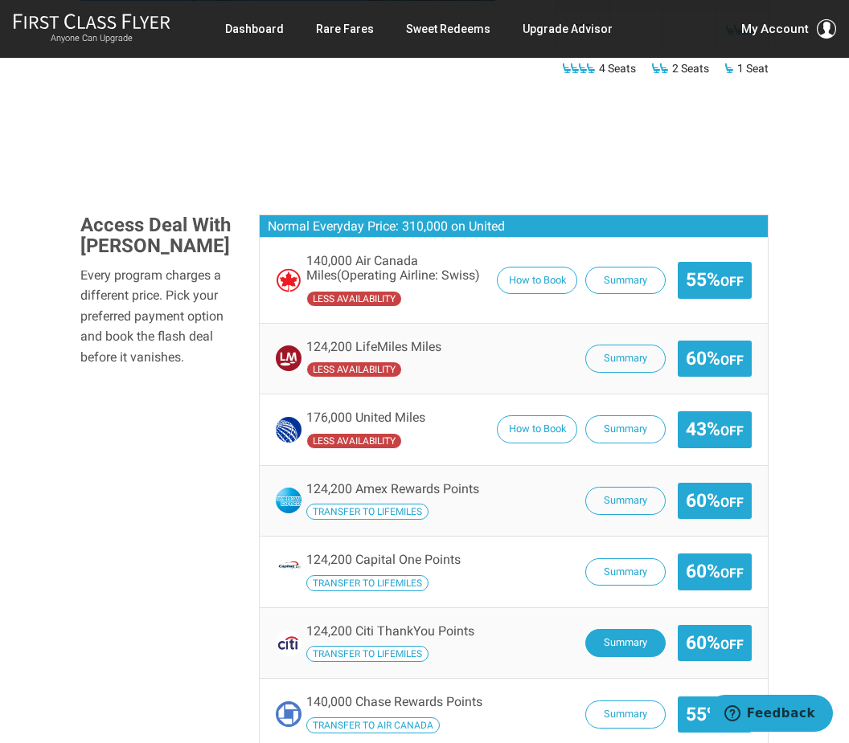
click at [619, 629] on button "Summary" at bounding box center [625, 643] width 80 height 28
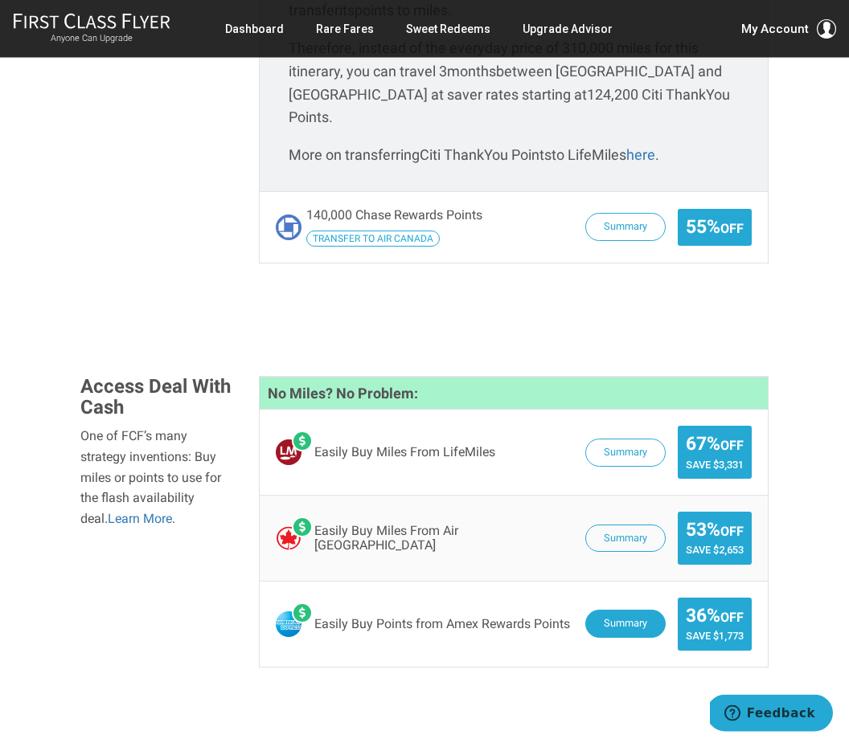
scroll to position [1678, 0]
click at [604, 610] on button "Summary" at bounding box center [625, 624] width 80 height 28
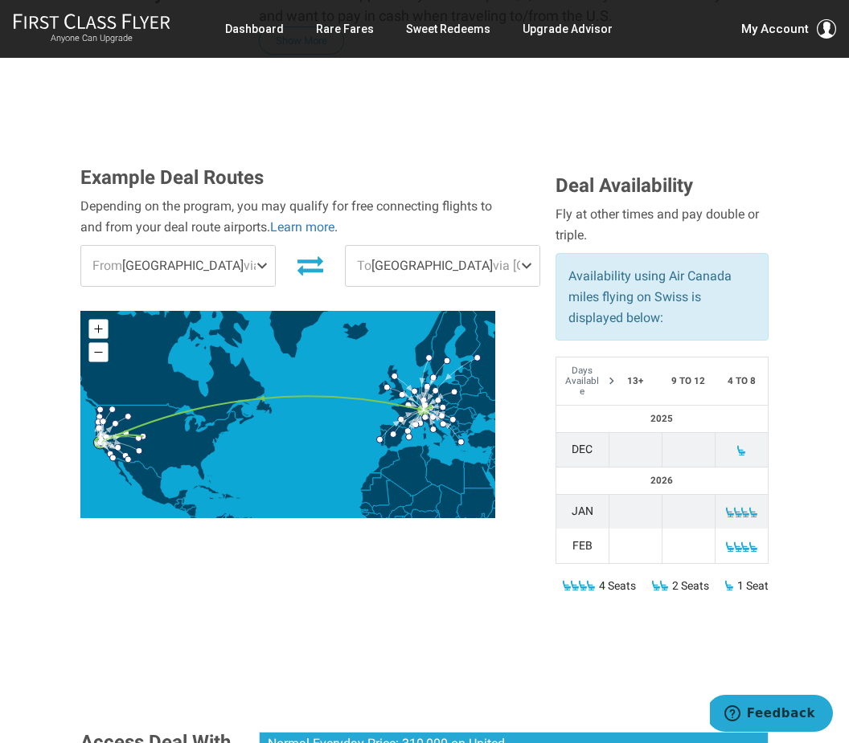
scroll to position [0, 0]
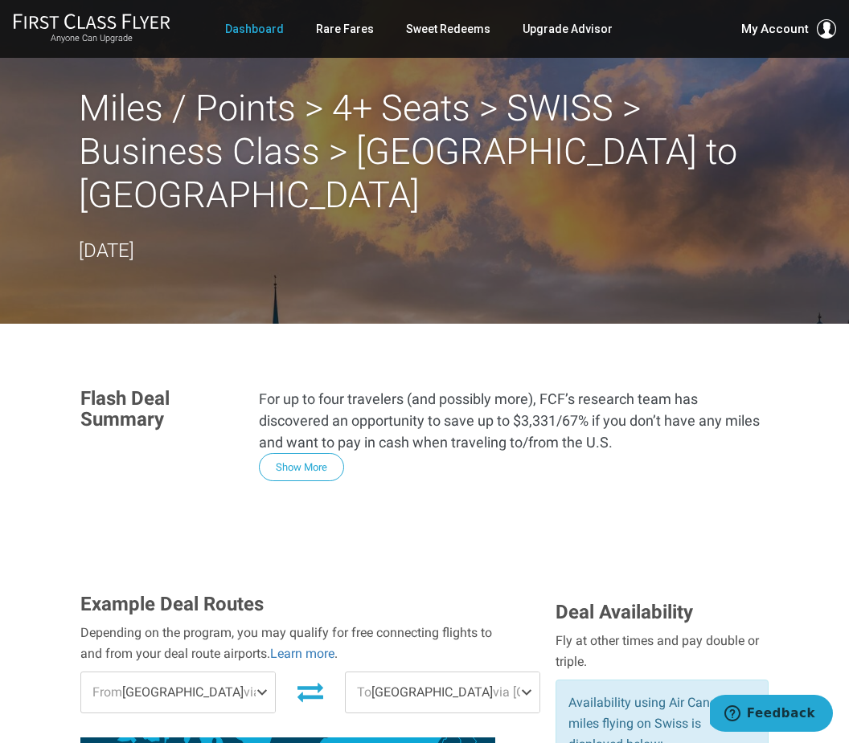
click at [260, 25] on link "Dashboard" at bounding box center [254, 28] width 59 height 29
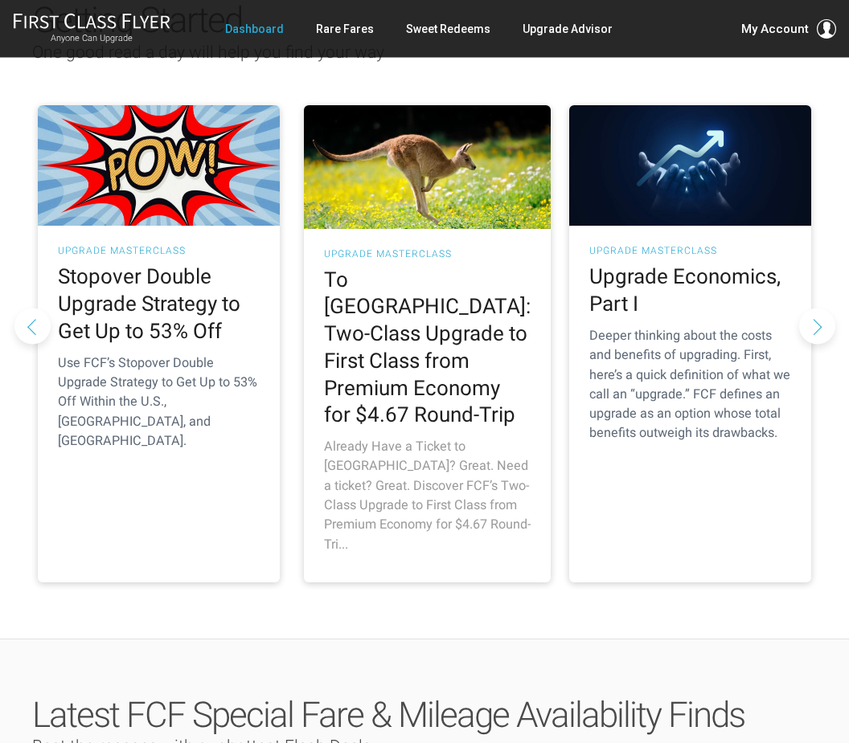
scroll to position [201, 0]
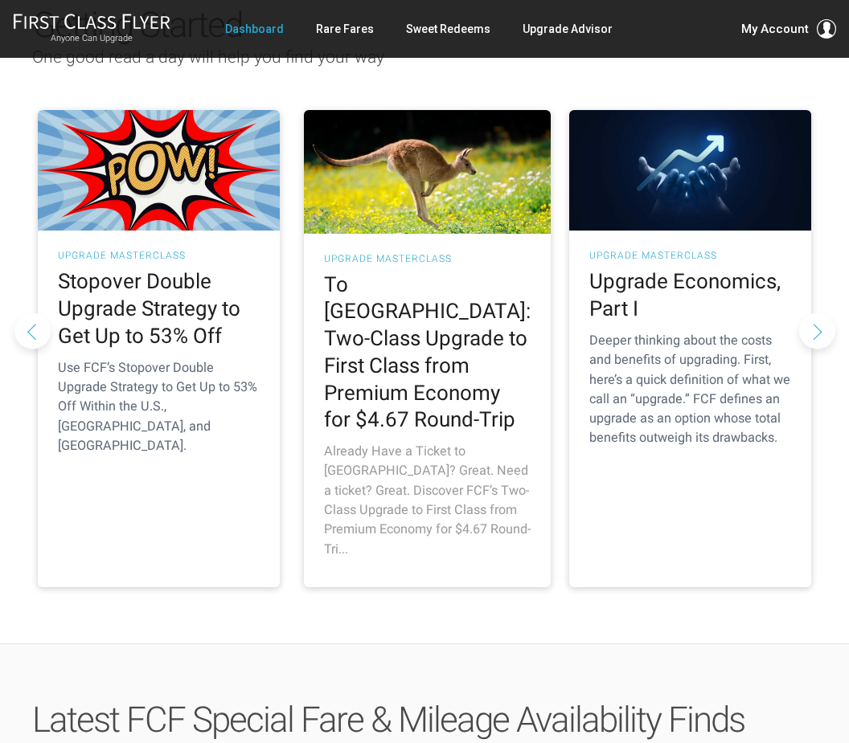
click at [421, 220] on img at bounding box center [427, 172] width 247 height 124
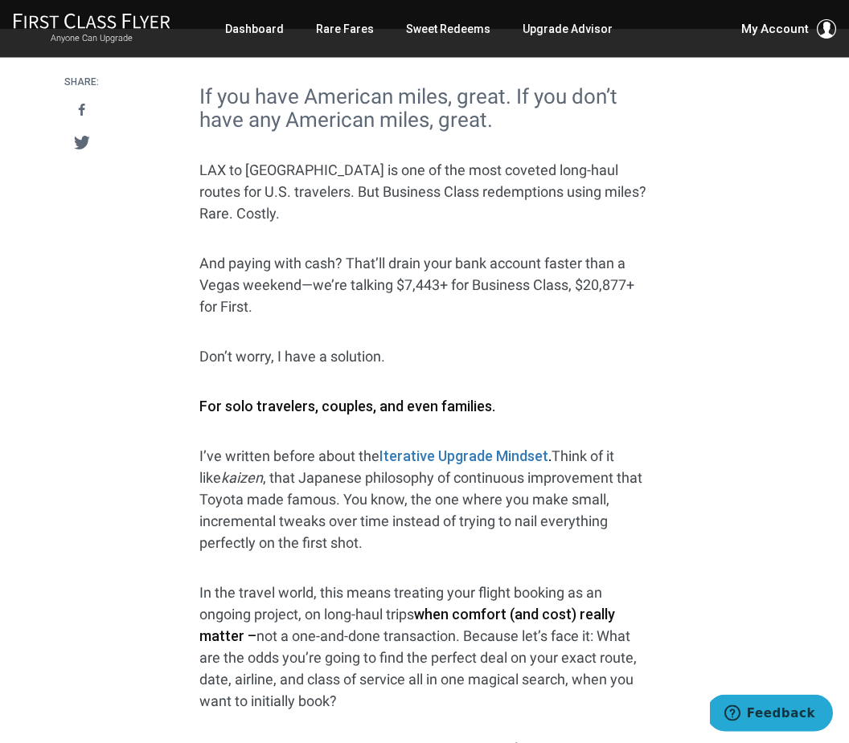
scroll to position [506, 0]
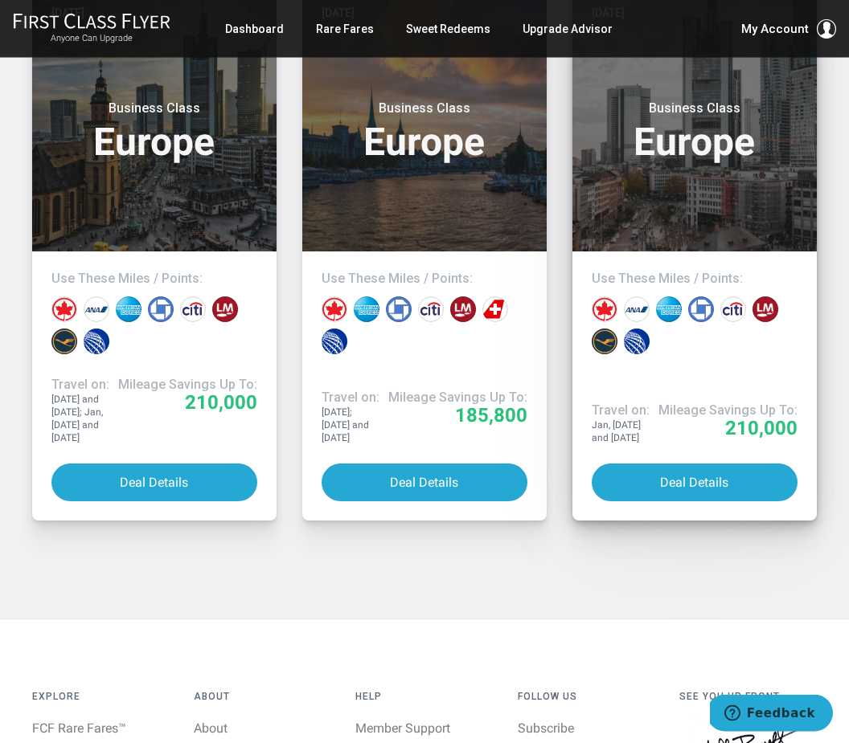
scroll to position [12938, 0]
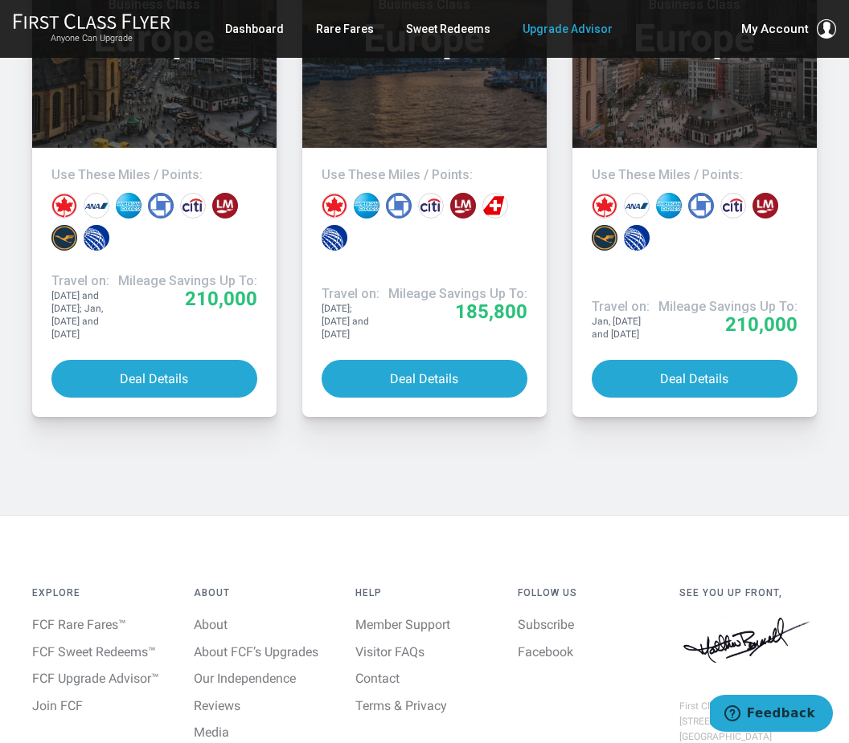
click at [567, 24] on link "Upgrade Advisor" at bounding box center [567, 28] width 90 height 29
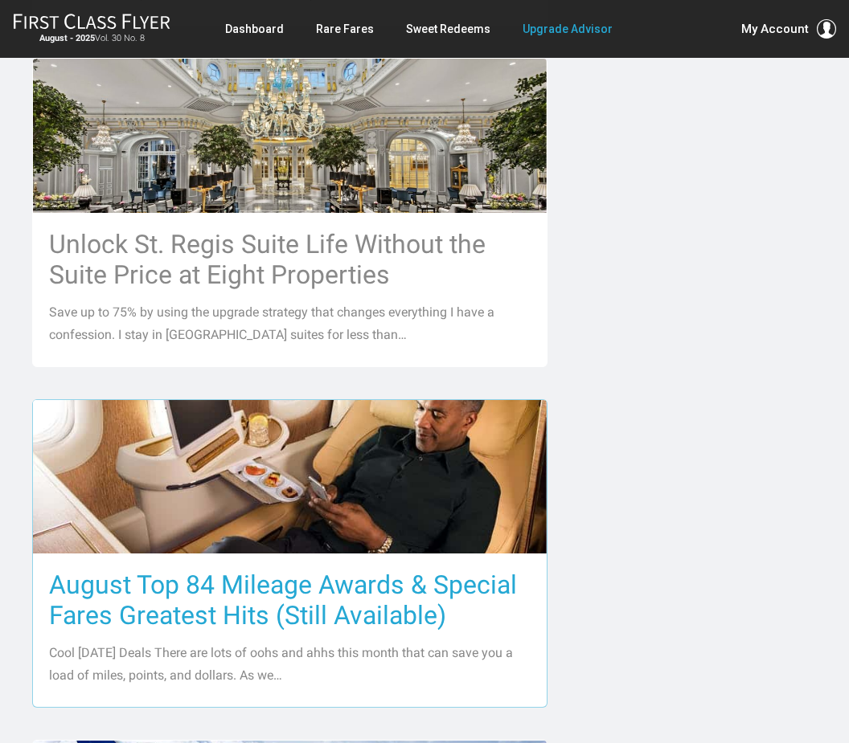
scroll to position [1271, 0]
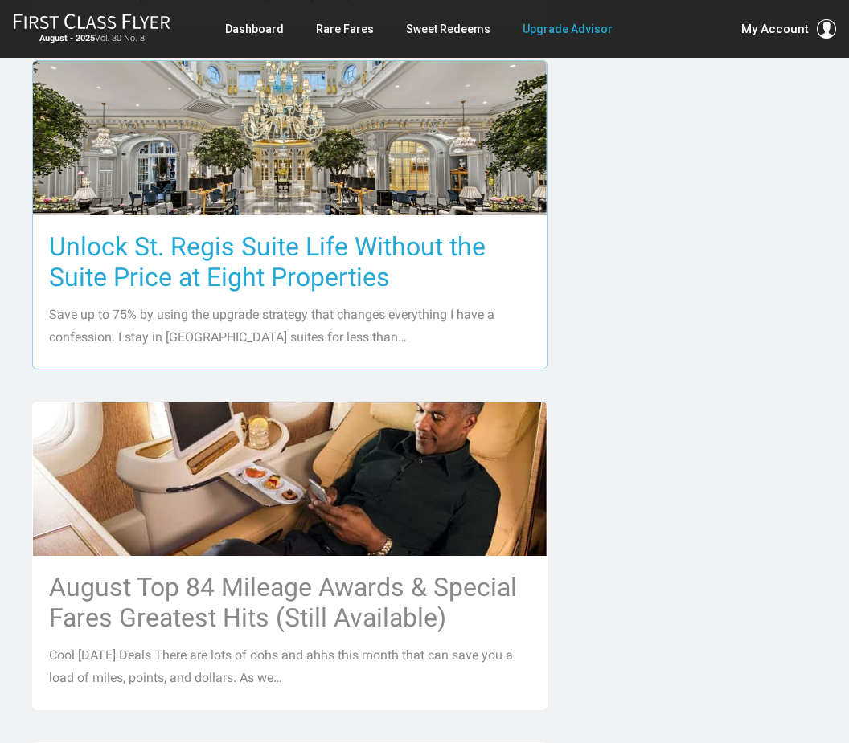
click at [224, 231] on h3 "Unlock St. Regis Suite Life Without the Suite Price at Eight Properties" at bounding box center [289, 261] width 481 height 61
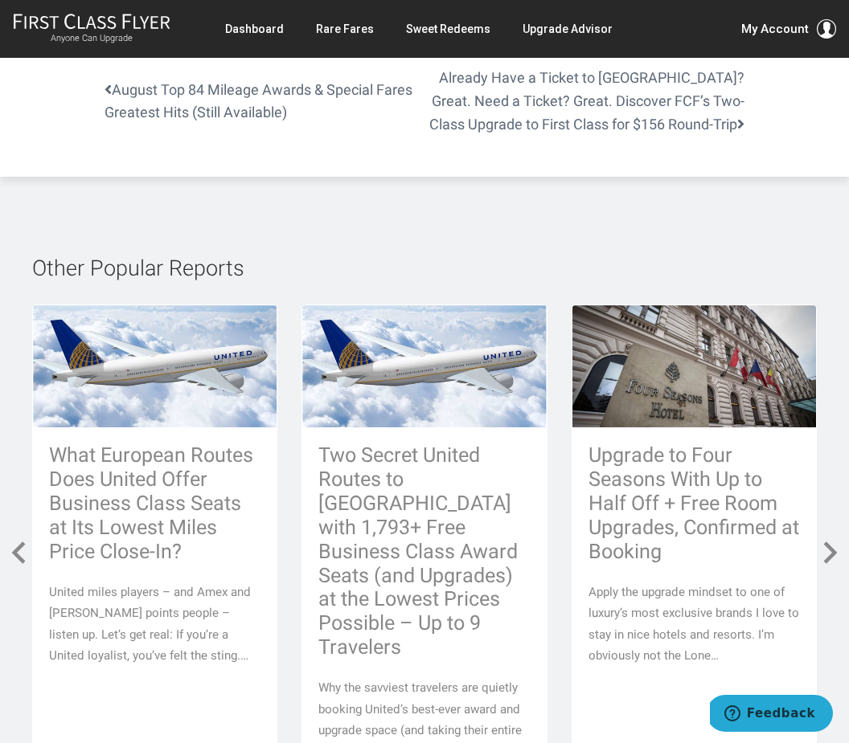
scroll to position [6881, 0]
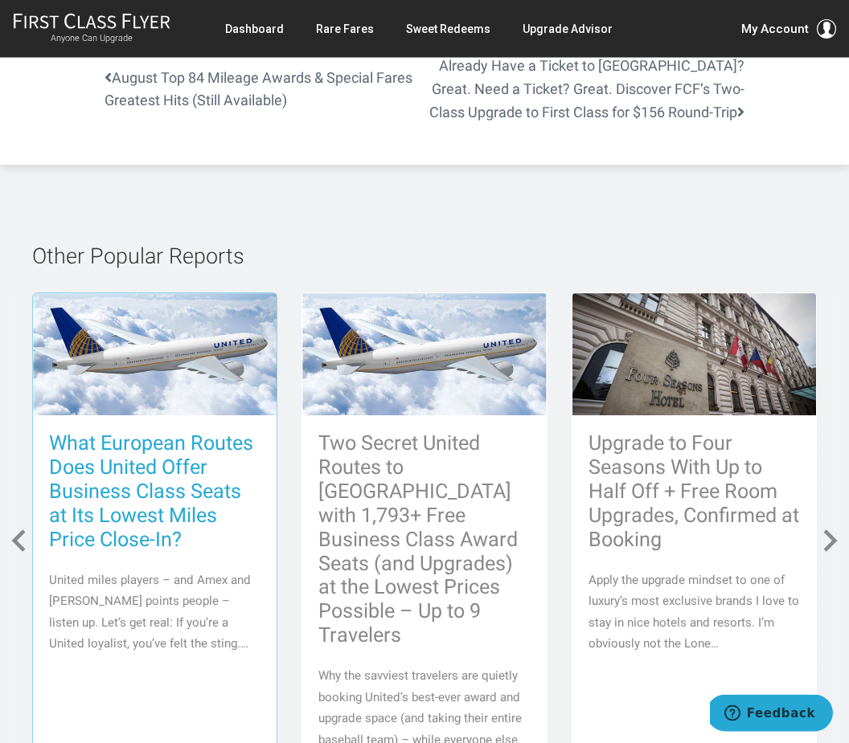
click at [118, 473] on h3 "What European Routes Does United Offer Business Class Seats at Its Lowest Miles…" at bounding box center [154, 492] width 211 height 121
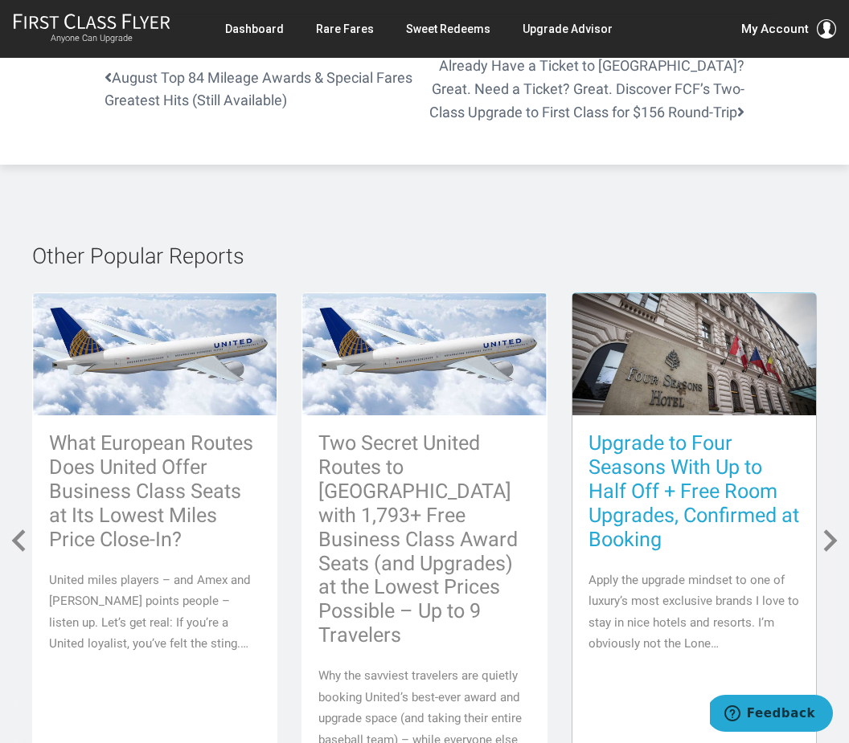
click at [677, 432] on h3 "Upgrade to Four Seasons With Up to Half Off + Free Room Upgrades, Confirmed at …" at bounding box center [693, 492] width 211 height 121
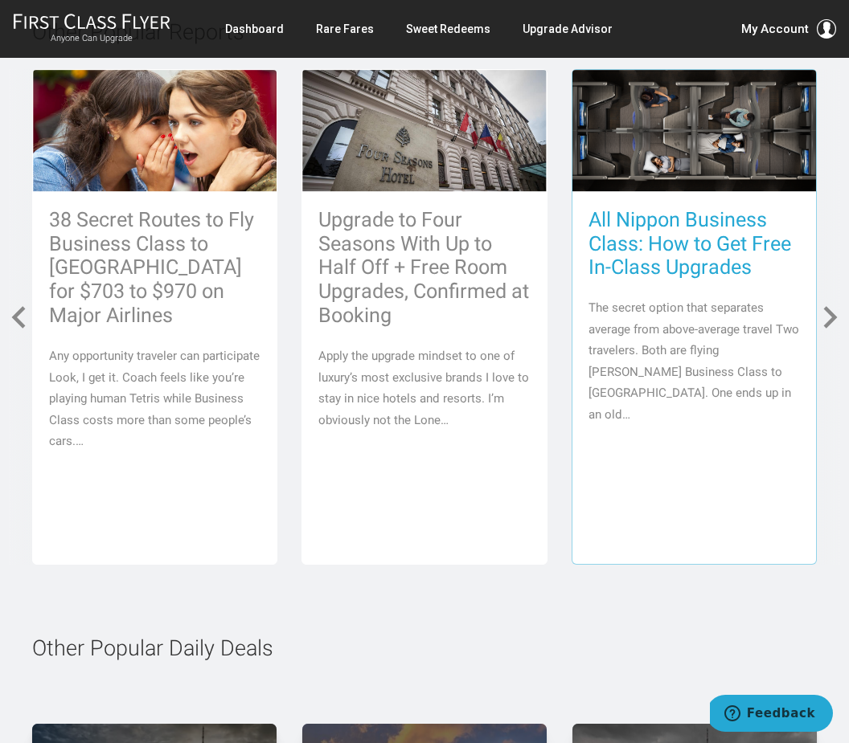
scroll to position [7011, 0]
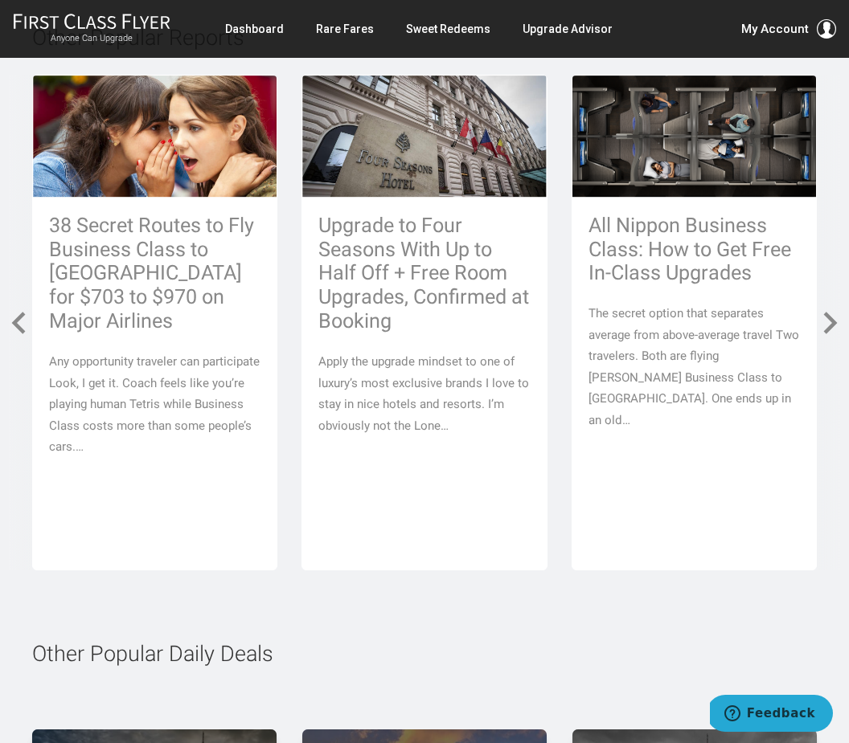
click at [841, 240] on div "Other Popular Reports July’s Top 77 Mileage Awards & Special Fares Greatest Hit…" at bounding box center [424, 299] width 849 height 544
click at [839, 309] on span at bounding box center [830, 323] width 29 height 29
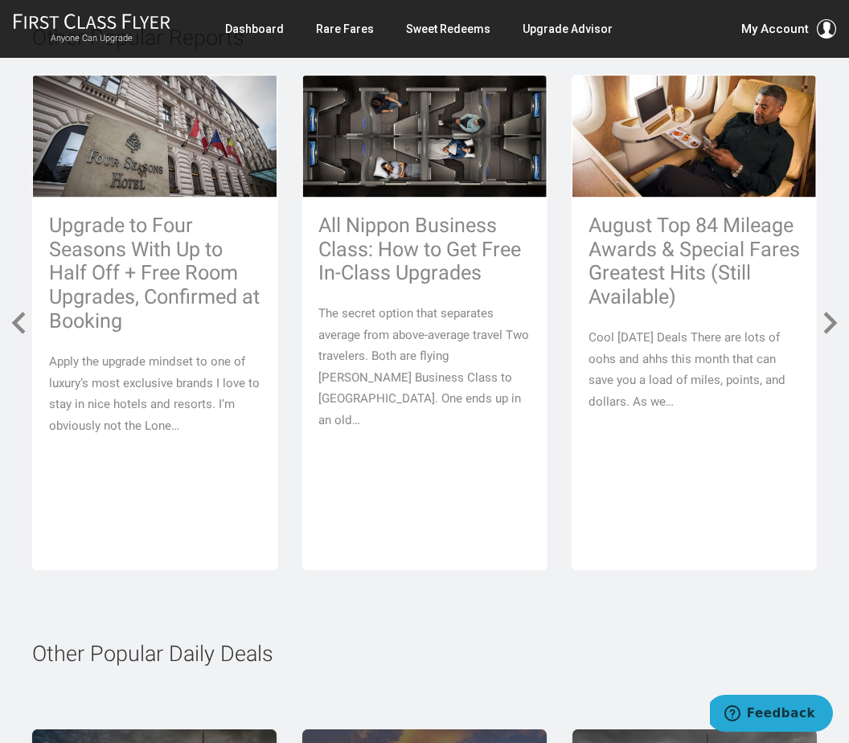
click at [841, 240] on div "Other Popular Reports July’s Top 77 Mileage Awards & Special Fares Greatest Hit…" at bounding box center [424, 299] width 849 height 544
click at [828, 309] on span at bounding box center [830, 323] width 29 height 29
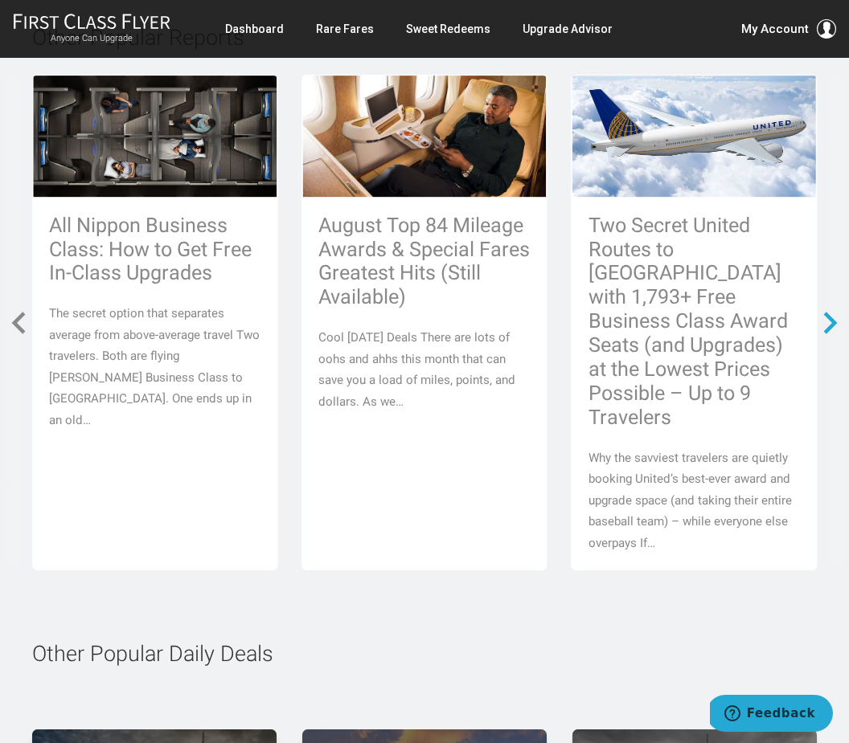
click at [828, 309] on span at bounding box center [830, 323] width 29 height 29
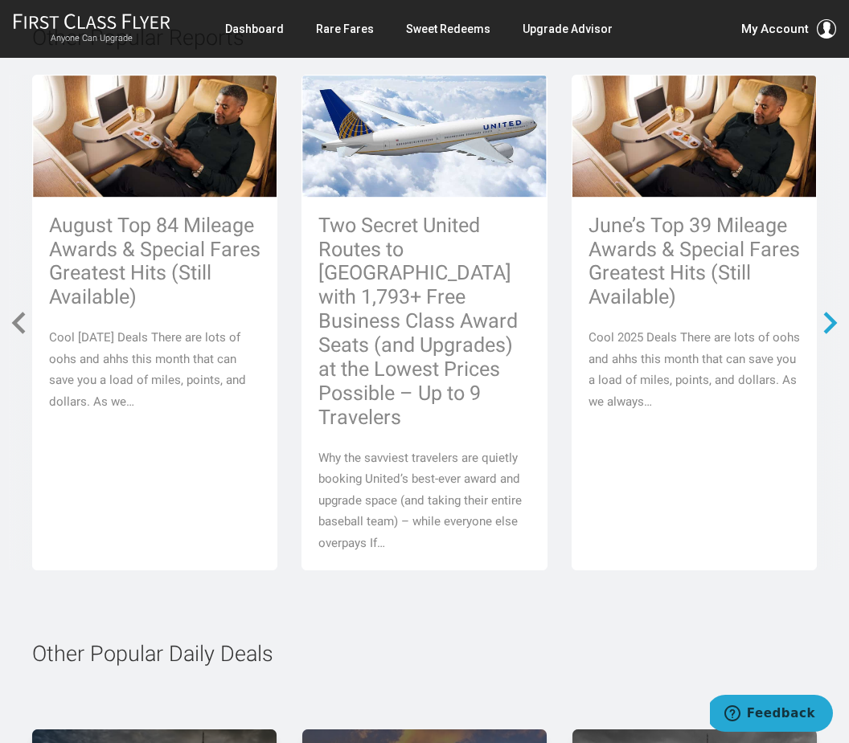
click at [828, 309] on span at bounding box center [830, 323] width 29 height 29
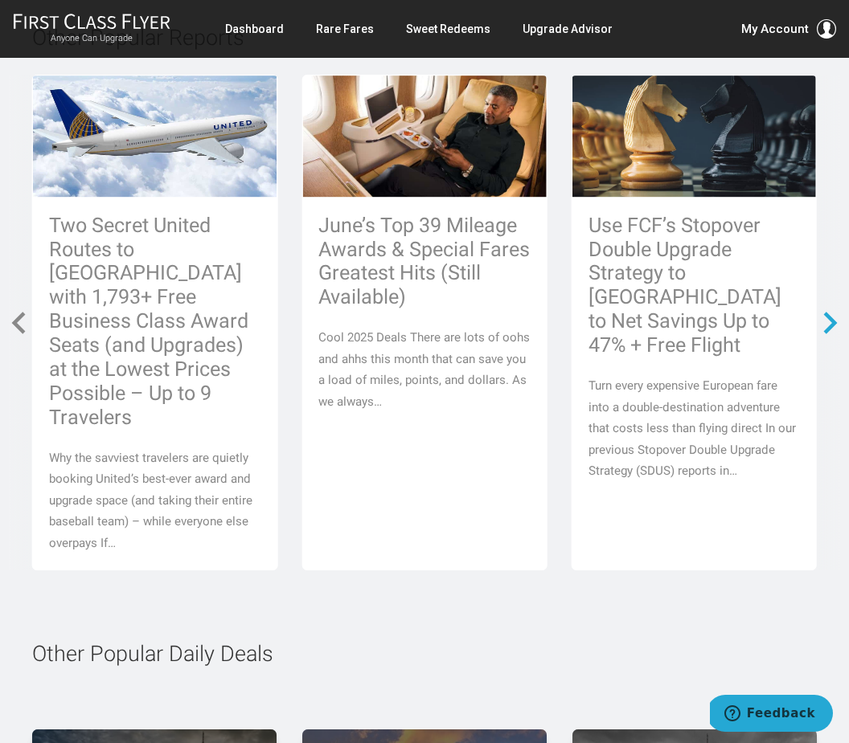
click at [828, 309] on span at bounding box center [830, 323] width 29 height 29
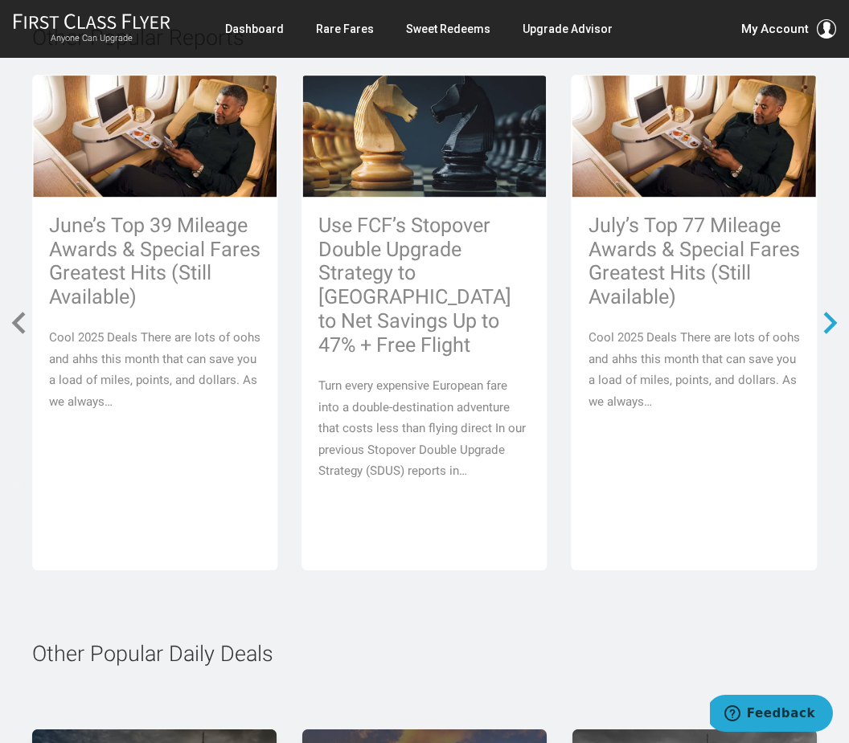
click at [828, 309] on span at bounding box center [830, 323] width 29 height 29
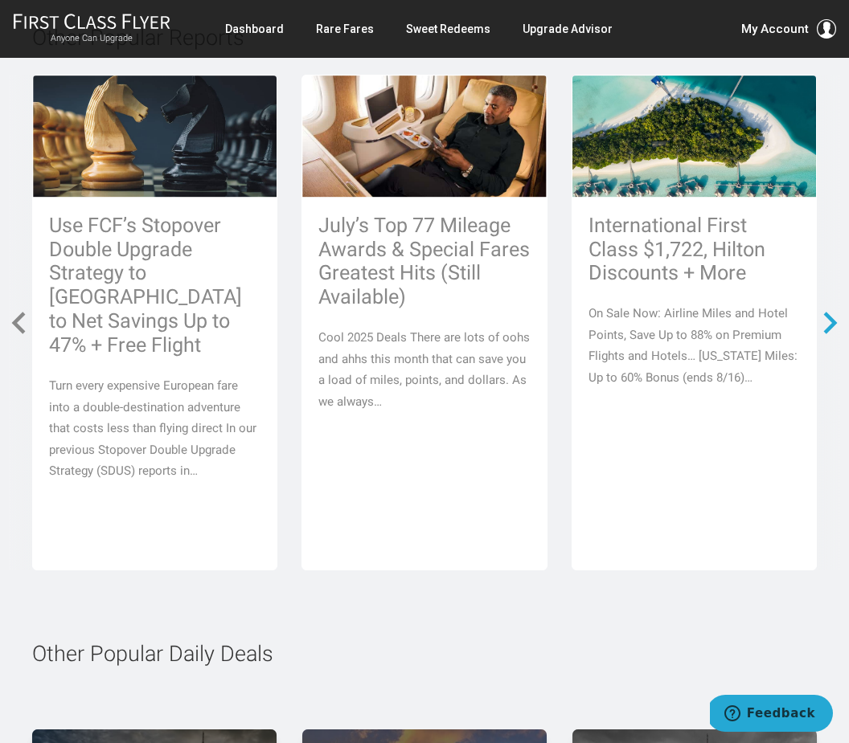
click at [828, 309] on span at bounding box center [830, 323] width 29 height 29
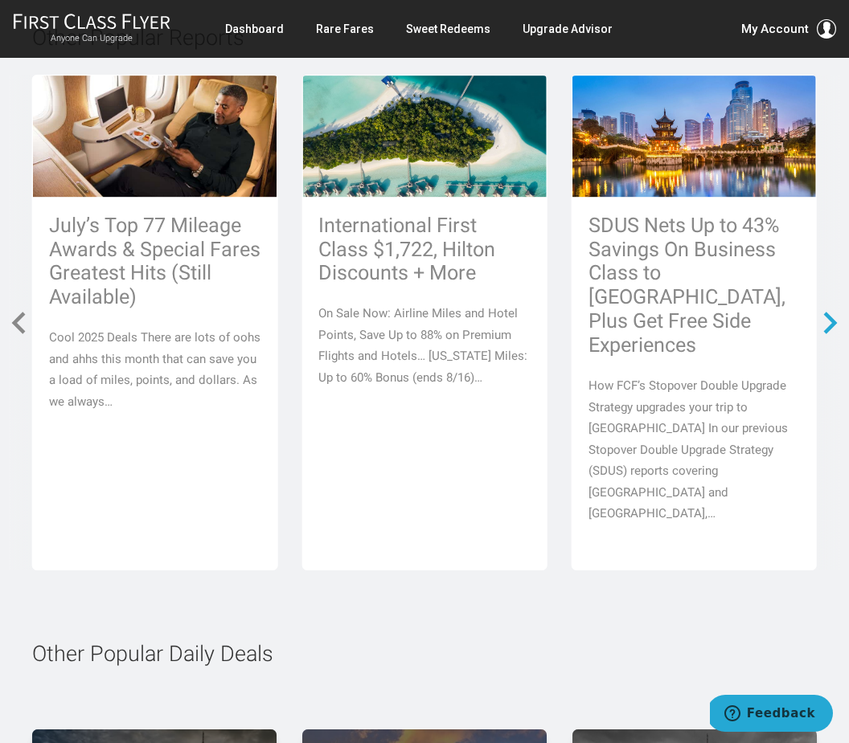
click at [829, 309] on span at bounding box center [830, 323] width 29 height 29
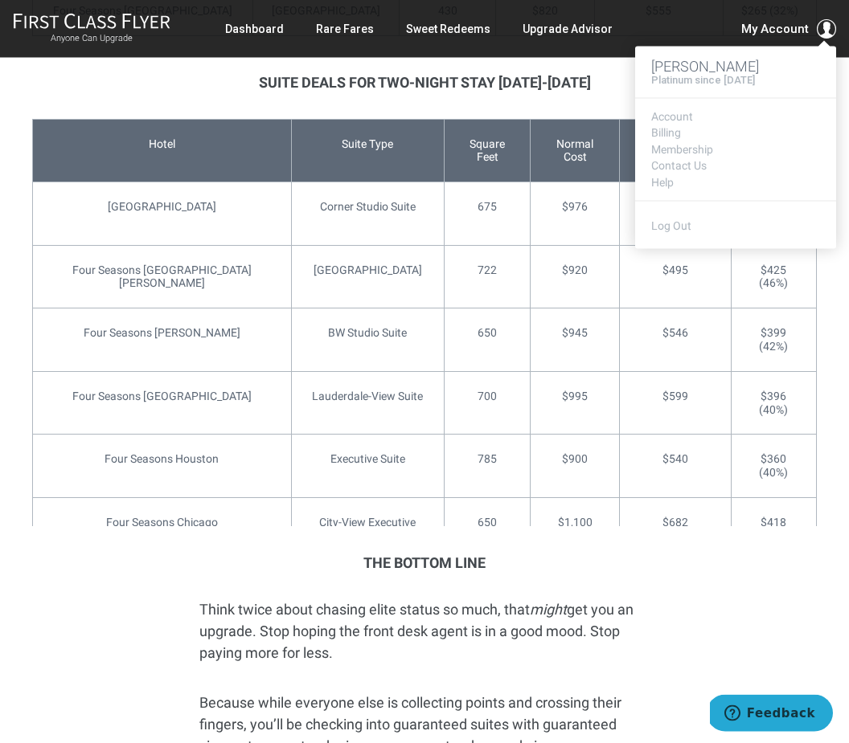
scroll to position [5771, 0]
click at [776, 23] on span "My Account" at bounding box center [775, 28] width 68 height 19
click at [669, 133] on link "Billing" at bounding box center [735, 133] width 169 height 12
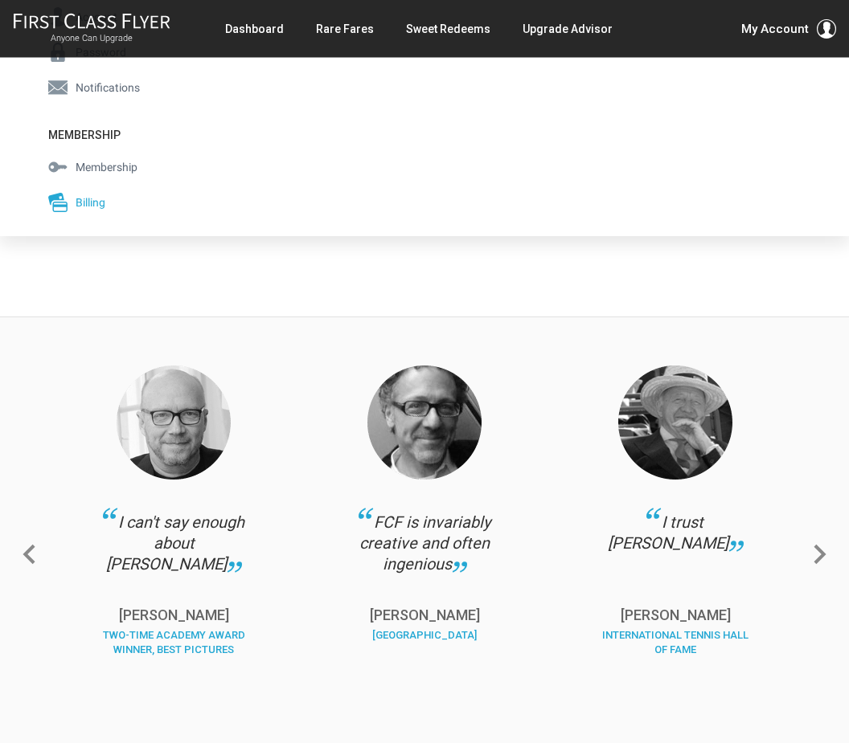
scroll to position [202, 0]
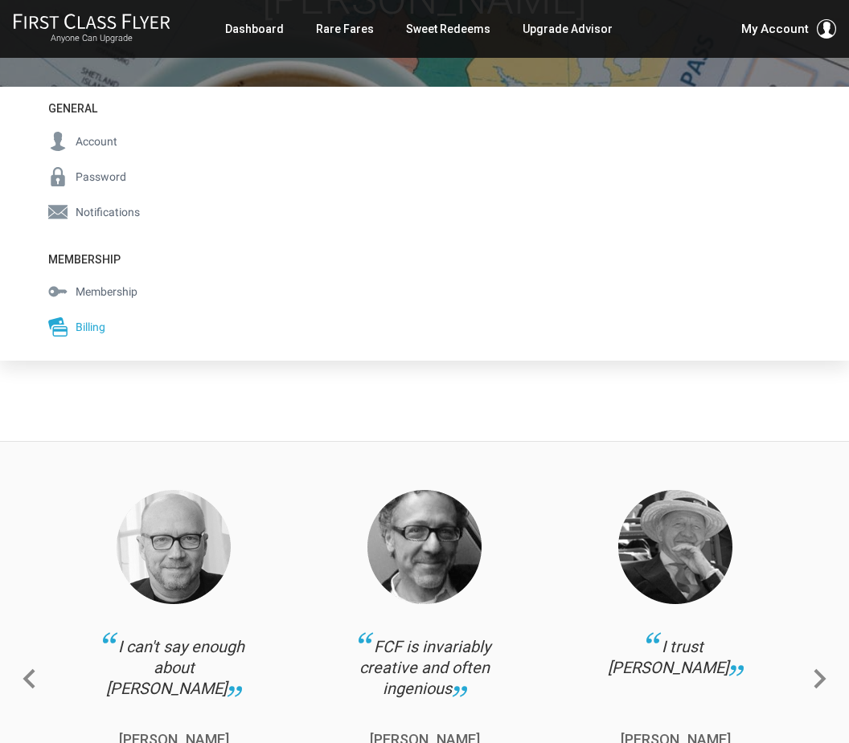
click at [84, 327] on span "Billing" at bounding box center [91, 327] width 30 height 18
click at [88, 328] on span "Billing" at bounding box center [91, 327] width 30 height 18
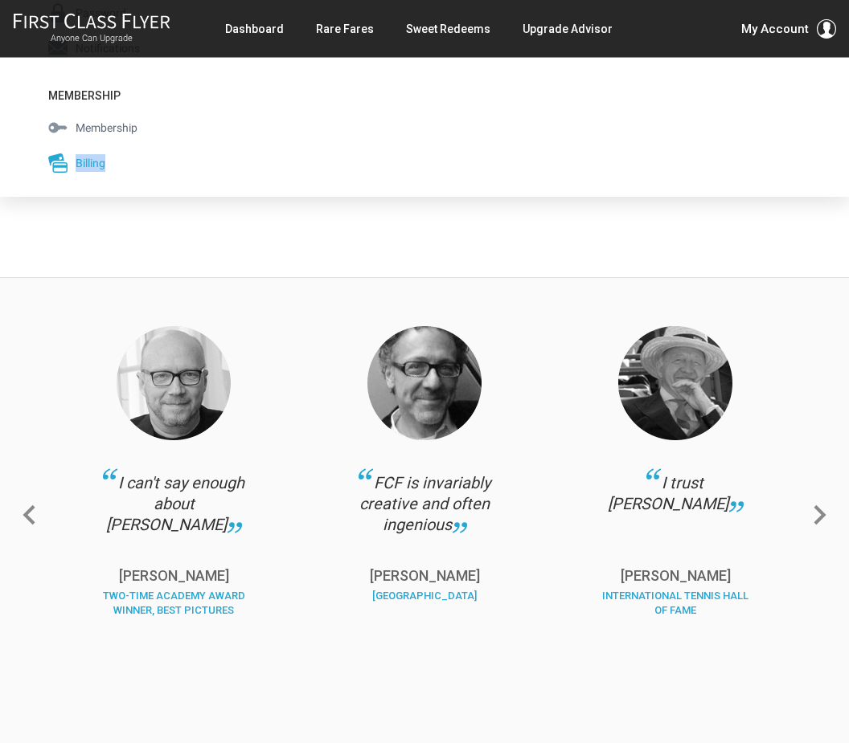
scroll to position [0, 0]
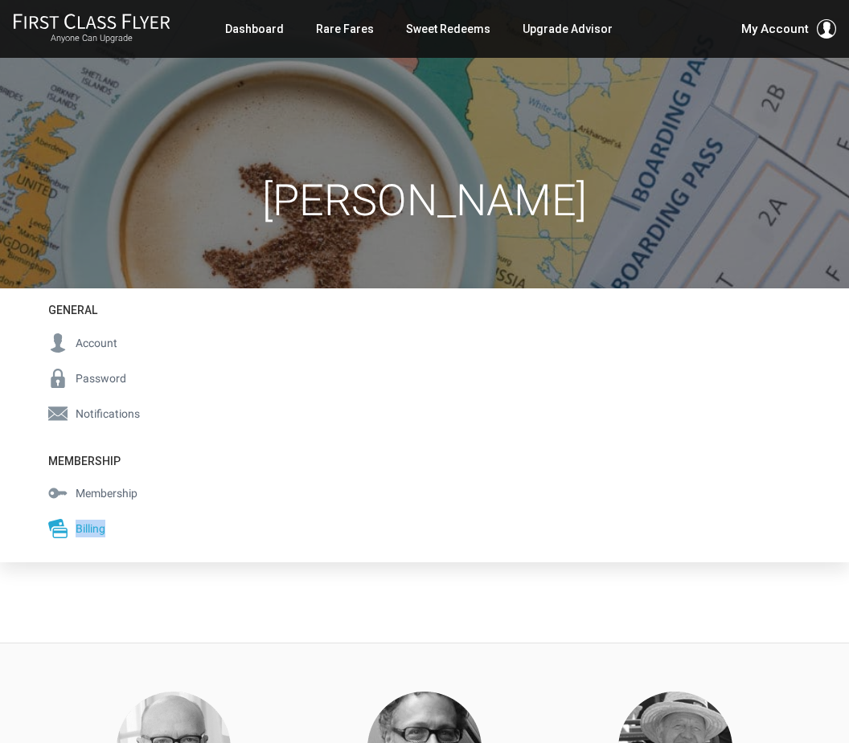
click at [100, 345] on span "Account" at bounding box center [97, 343] width 42 height 18
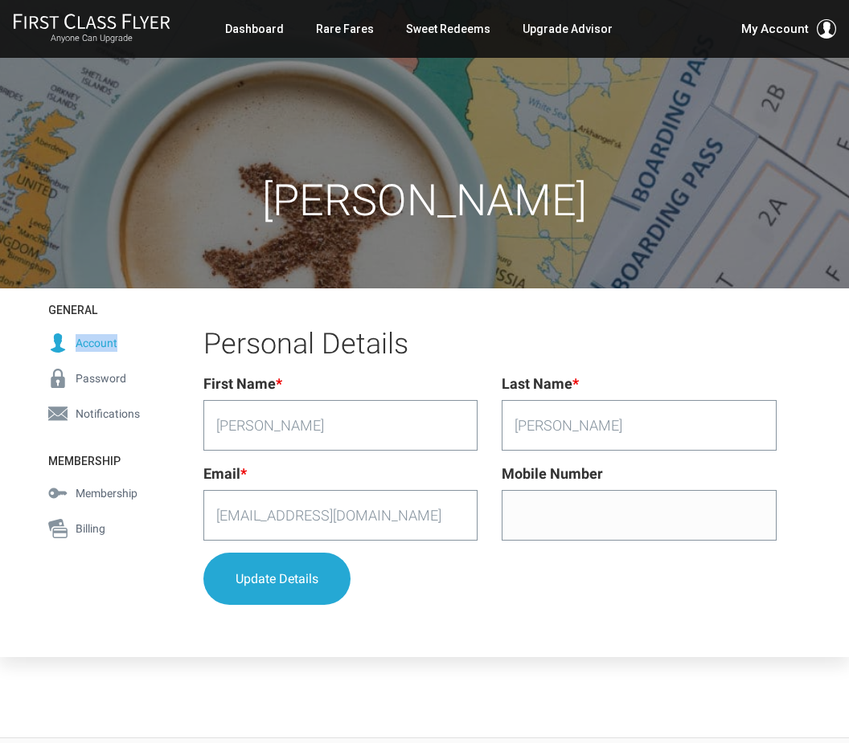
click at [97, 410] on span "Notifications" at bounding box center [108, 414] width 64 height 18
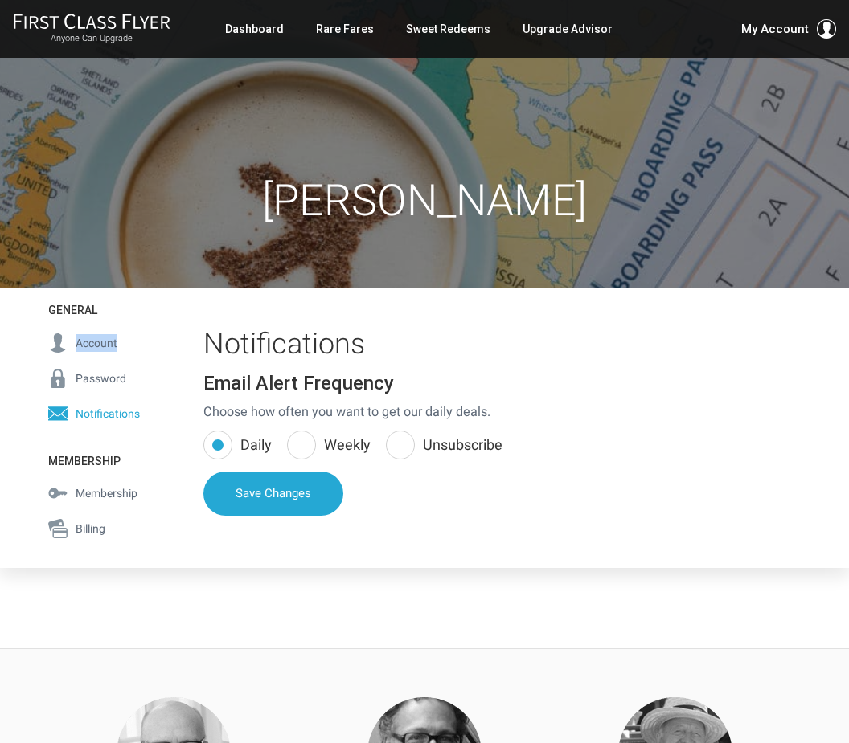
click at [92, 355] on link "Account" at bounding box center [97, 342] width 131 height 35
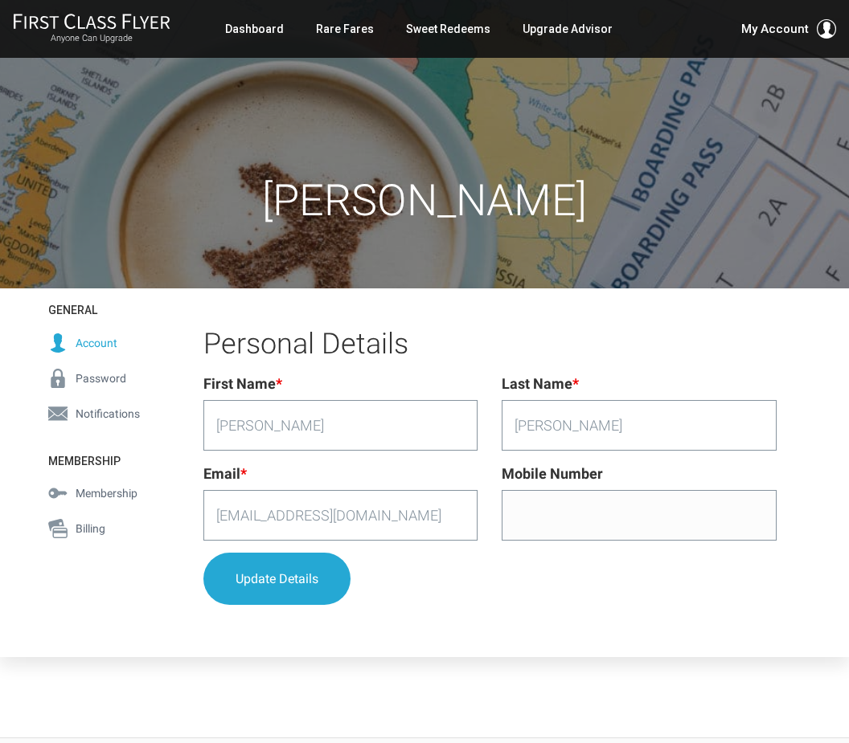
click at [104, 415] on span "Notifications" at bounding box center [108, 414] width 64 height 18
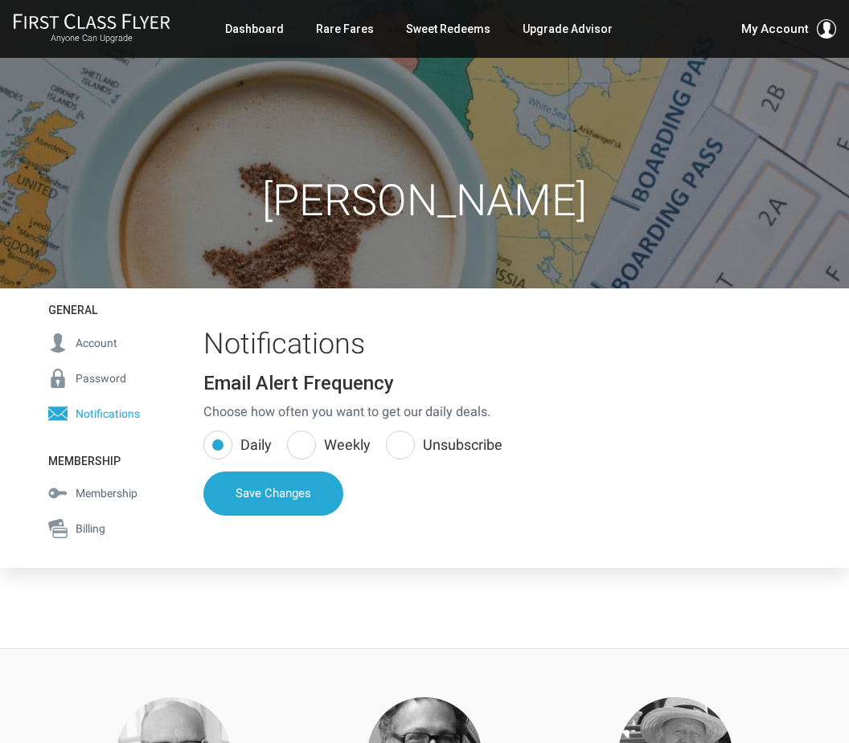
click at [110, 495] on span "Membership" at bounding box center [107, 494] width 62 height 18
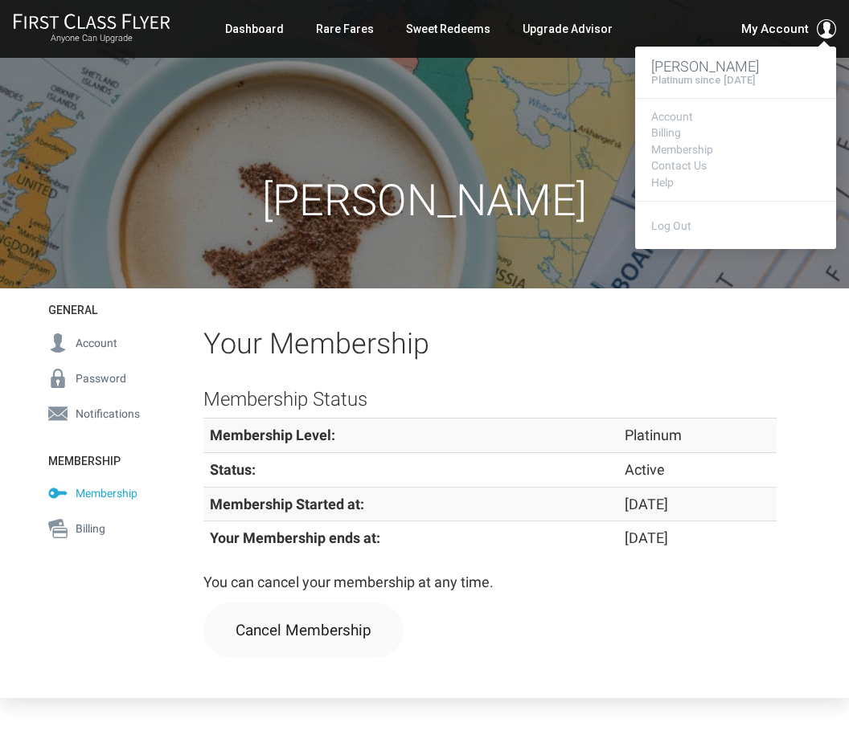
click at [762, 34] on span "My Account" at bounding box center [775, 28] width 68 height 19
click at [671, 221] on link "Log Out" at bounding box center [671, 225] width 40 height 13
